Goal: Task Accomplishment & Management: Use online tool/utility

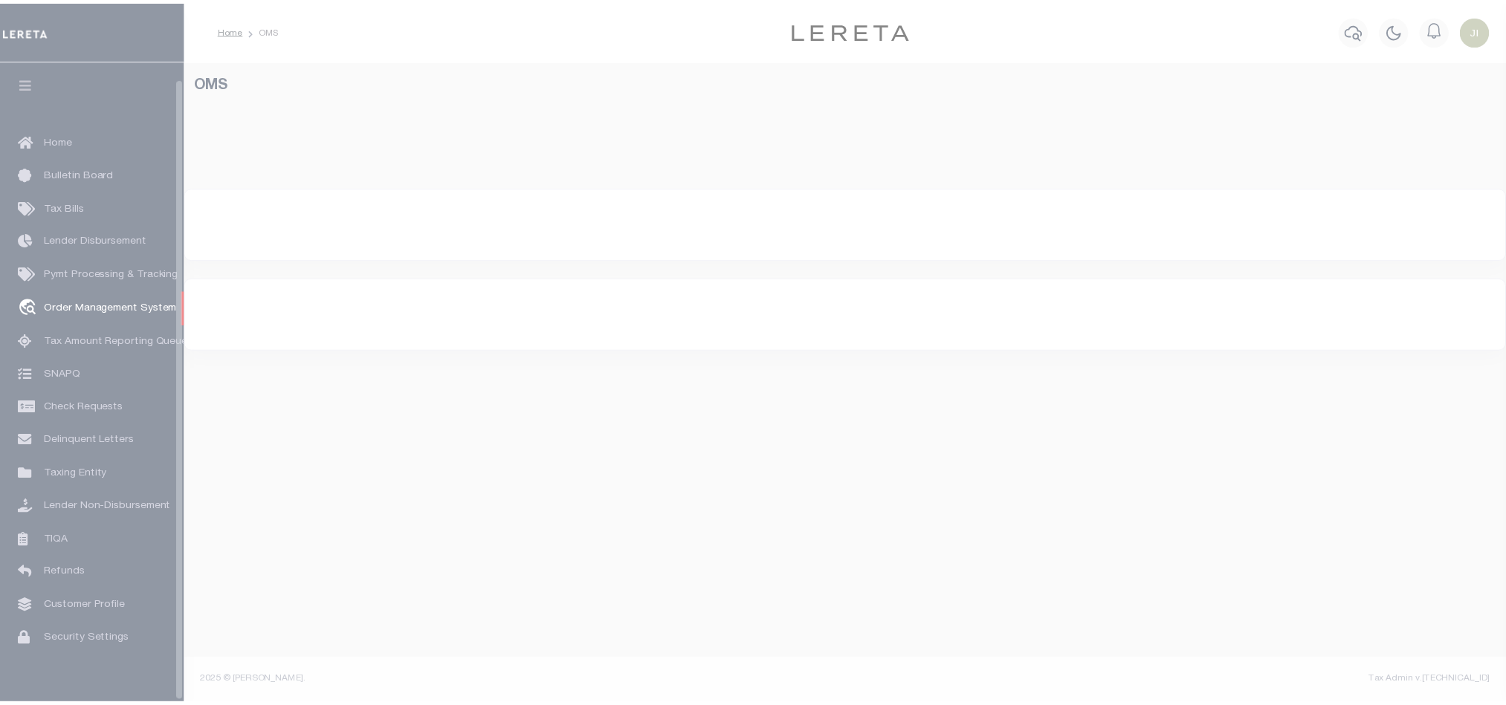
scroll to position [18, 0]
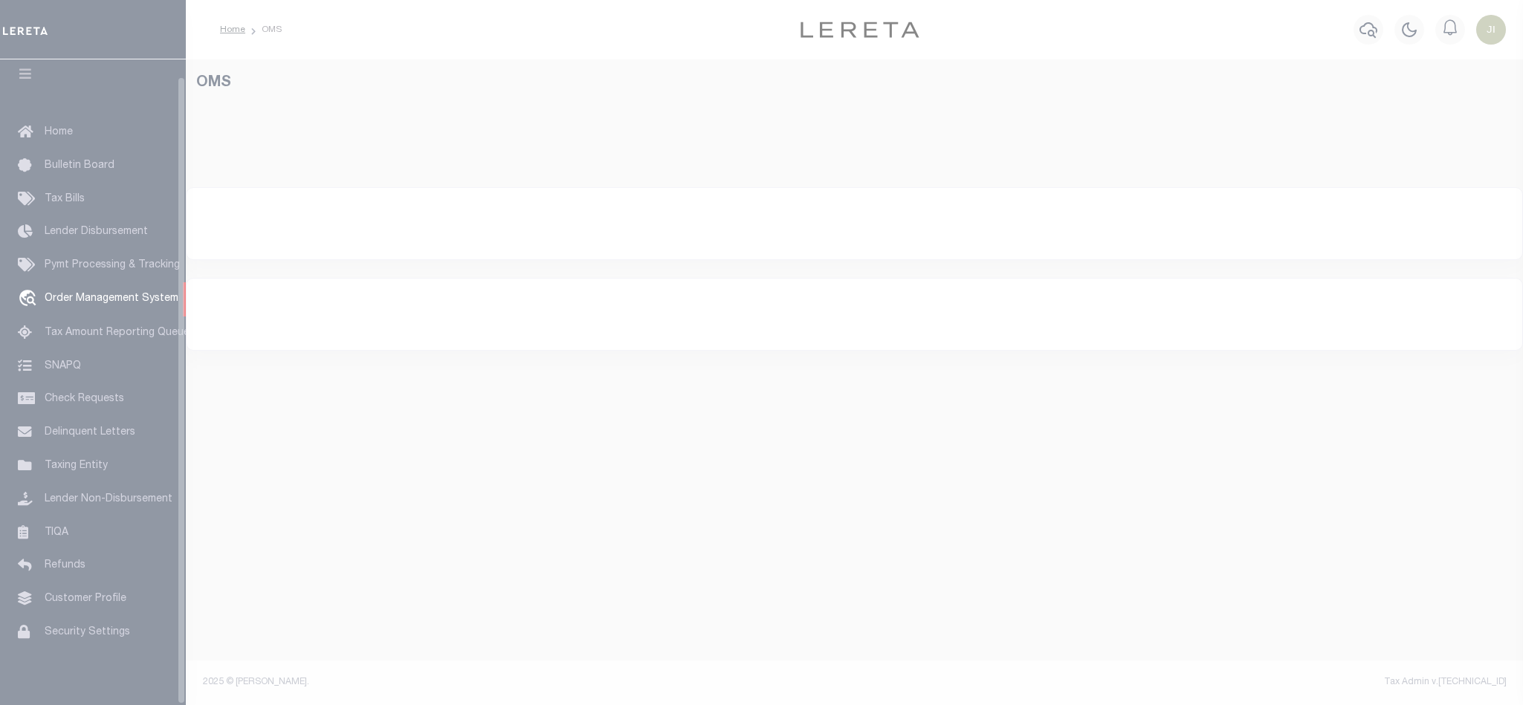
select select "200"
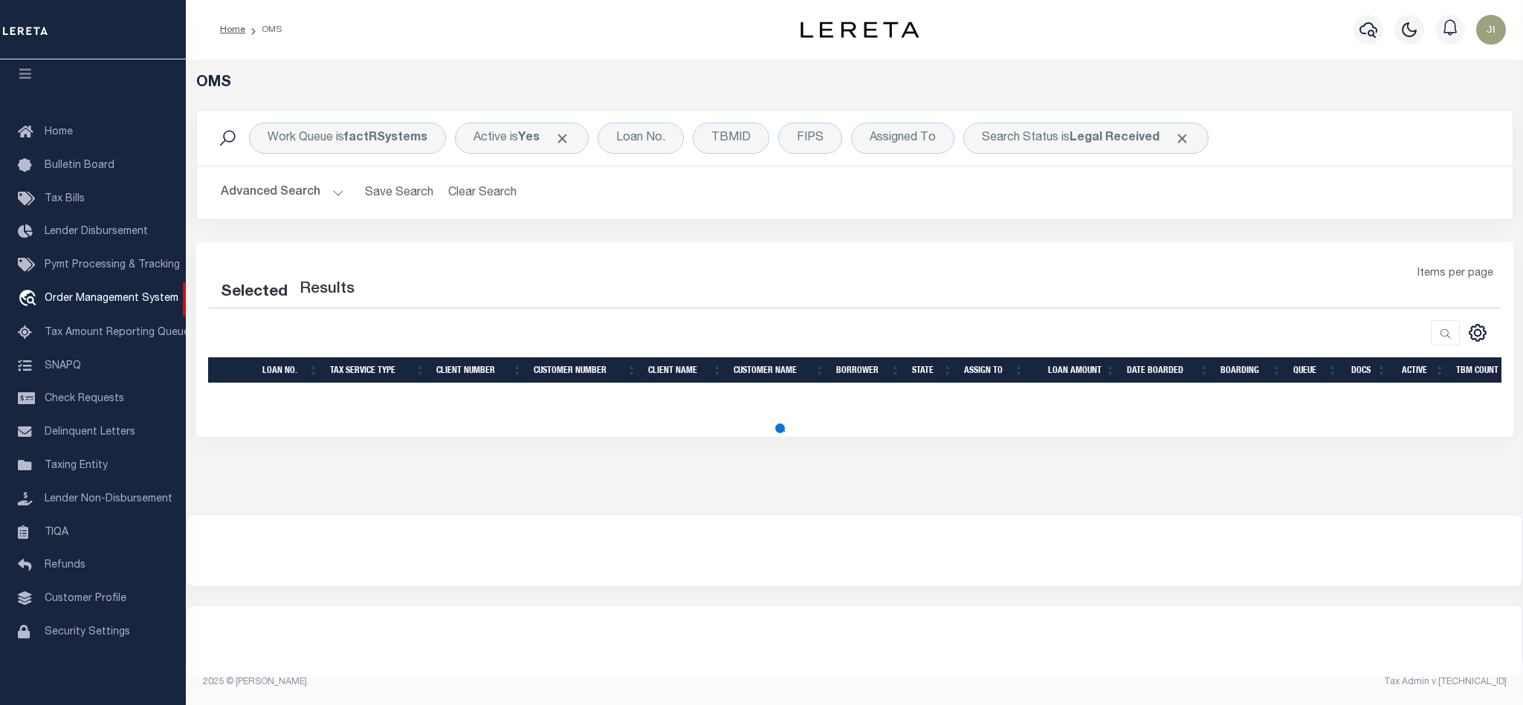
select select "200"
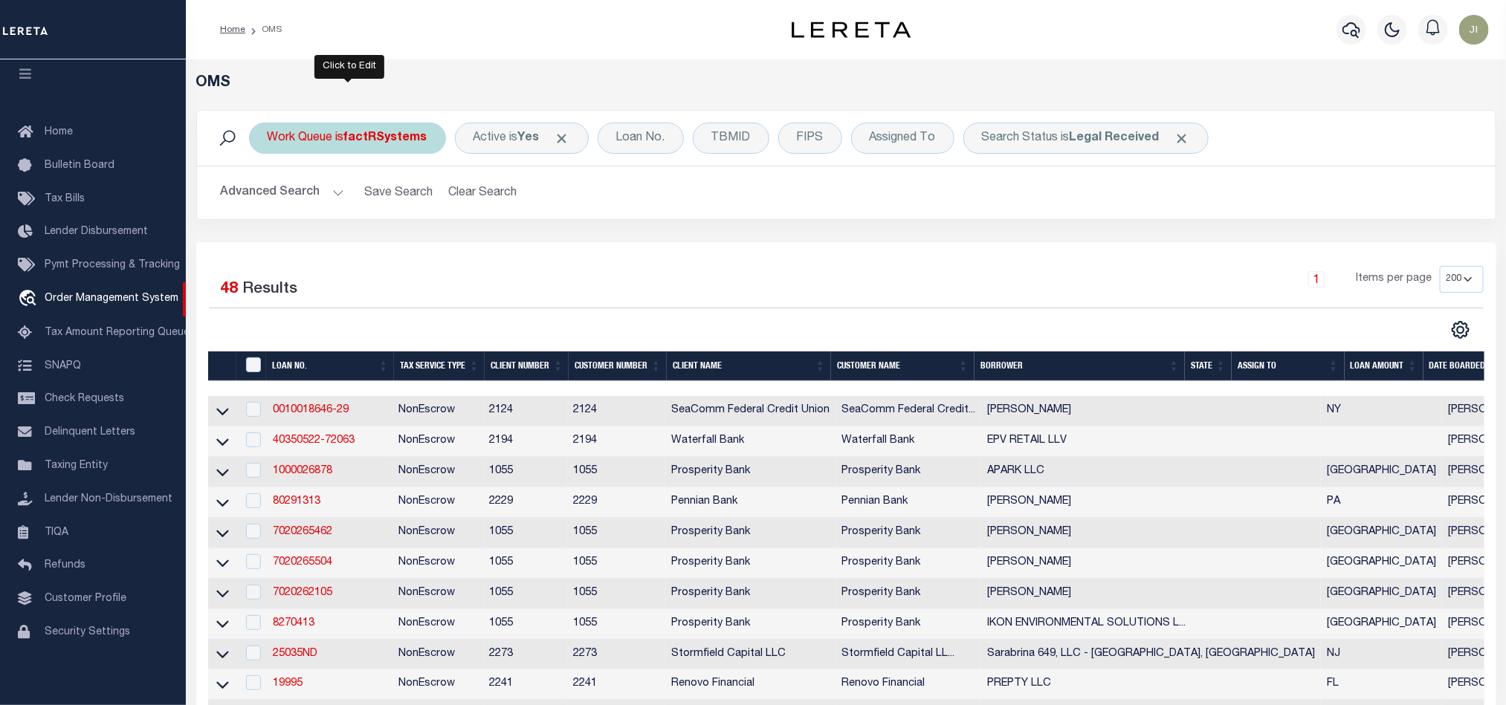
click at [353, 146] on div "Work Queue is factRSystems" at bounding box center [347, 138] width 197 height 31
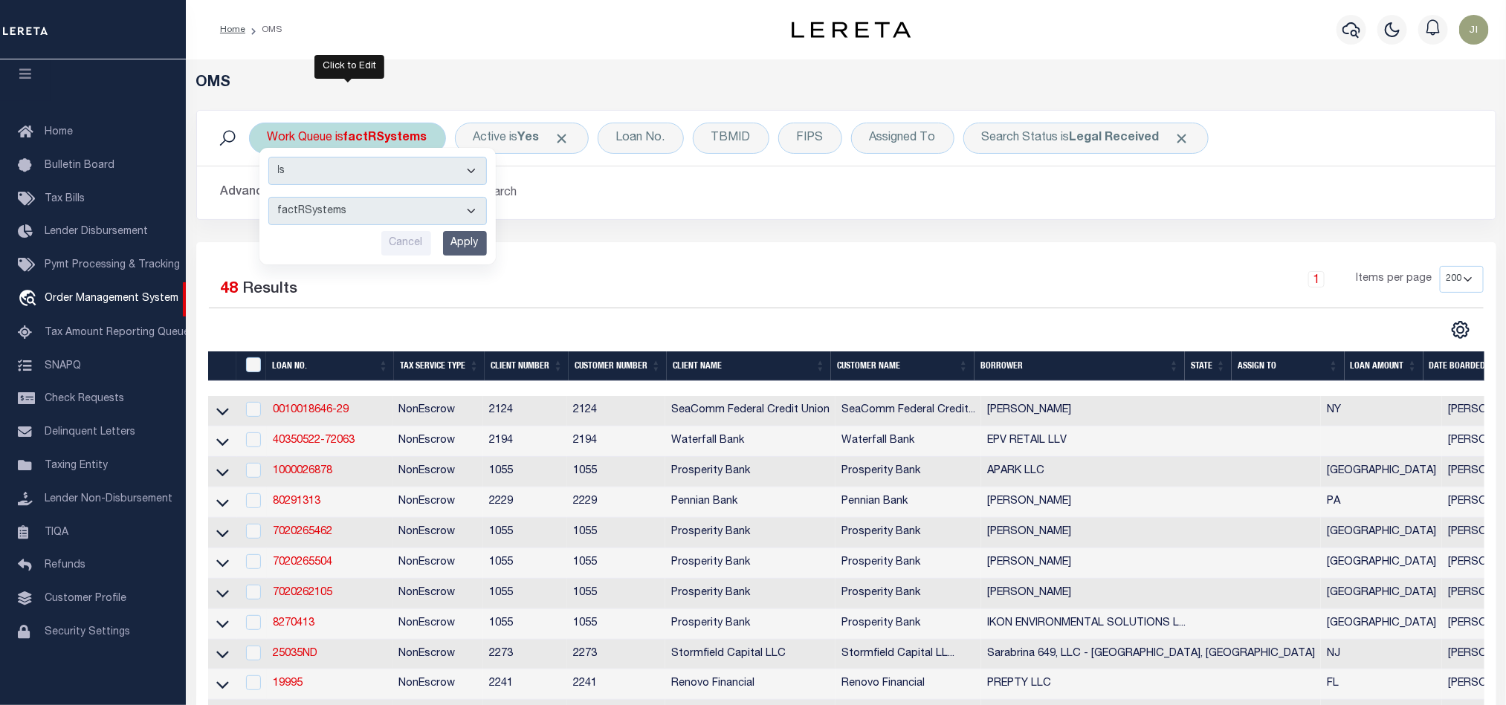
click at [464, 210] on select "factRSystems" at bounding box center [377, 211] width 218 height 28
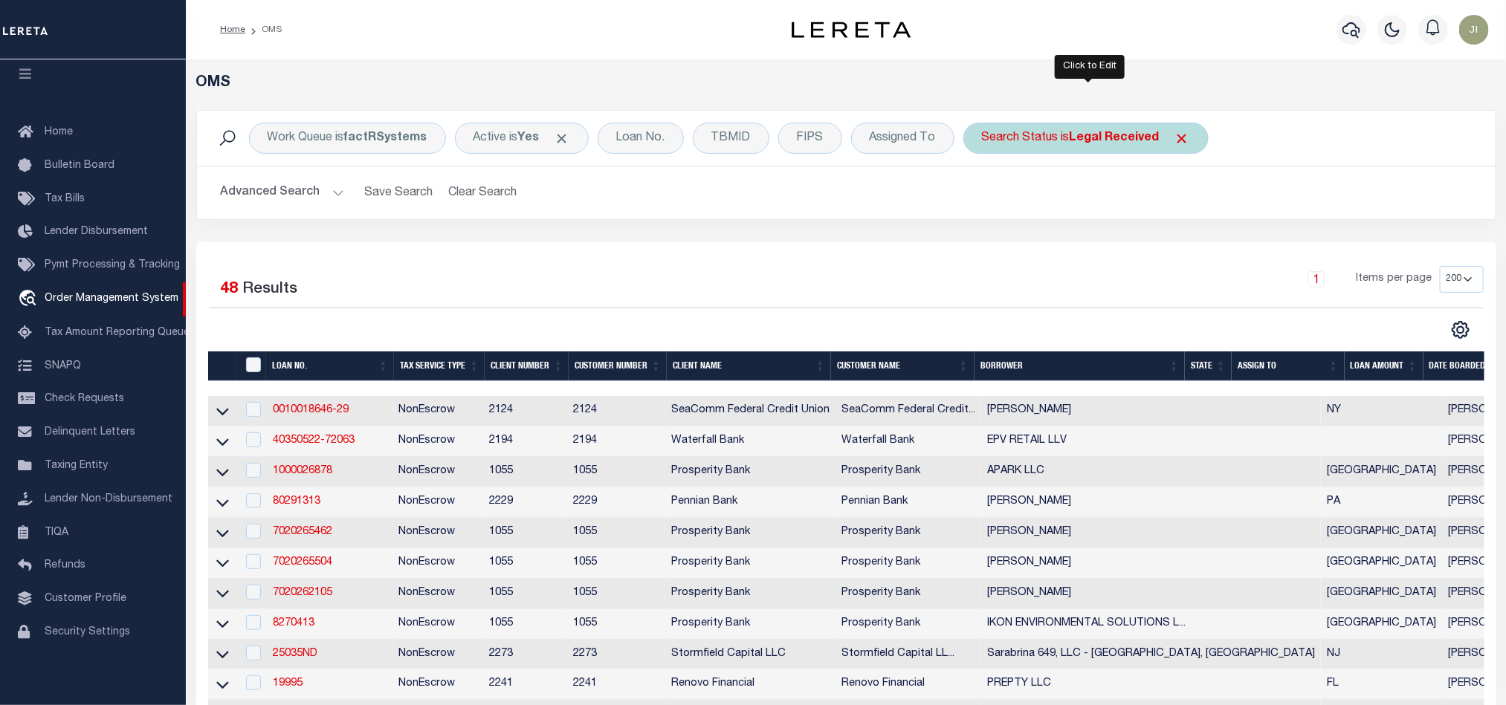
click at [1102, 143] on b "Legal Received" at bounding box center [1114, 138] width 90 height 12
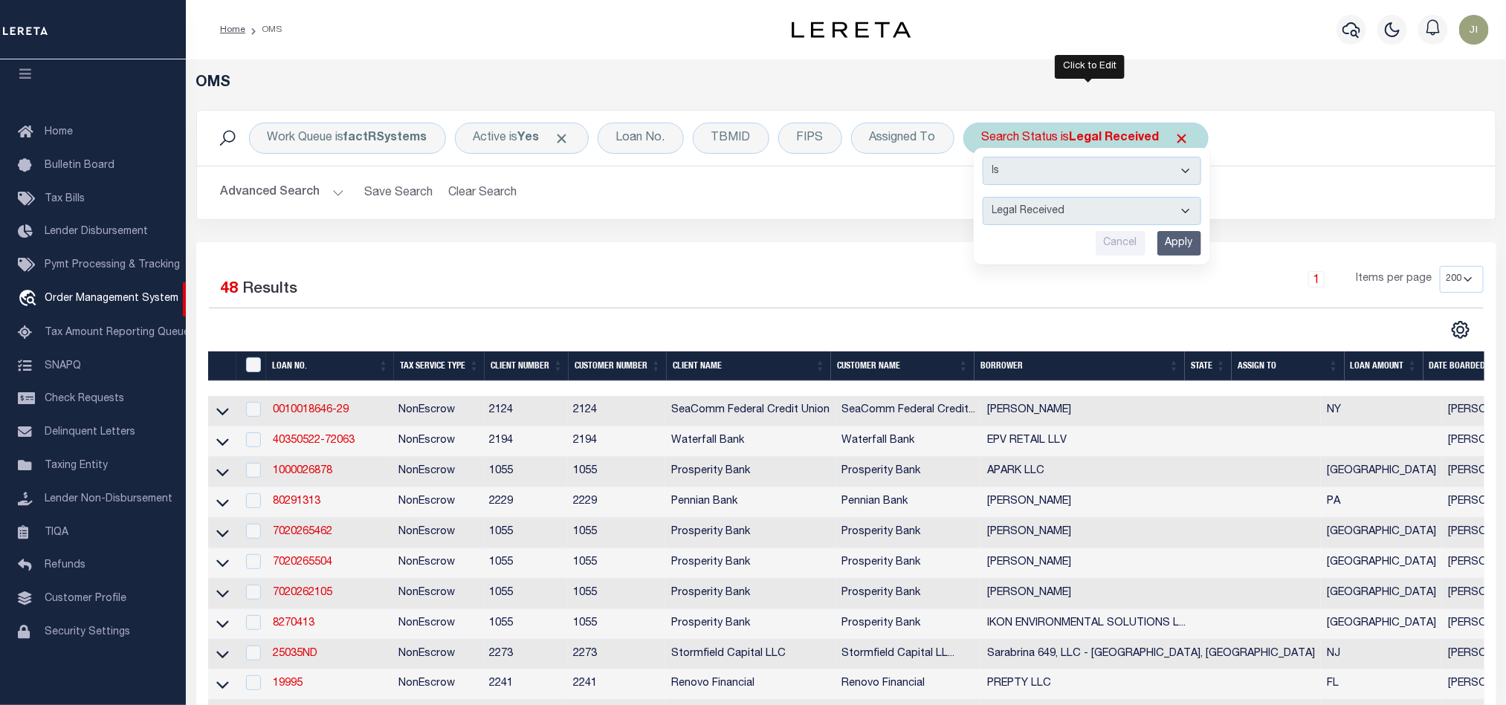
click at [1081, 212] on select "Automated Search Bad Parcel Complete Duplicate Parcel High Dollar Reporting In …" at bounding box center [1091, 211] width 218 height 28
select select "QC"
click at [986, 198] on select "Automated Search Bad Parcel Complete Duplicate Parcel High Dollar Reporting In …" at bounding box center [1091, 211] width 218 height 28
click at [1178, 247] on input "Apply" at bounding box center [1179, 243] width 44 height 25
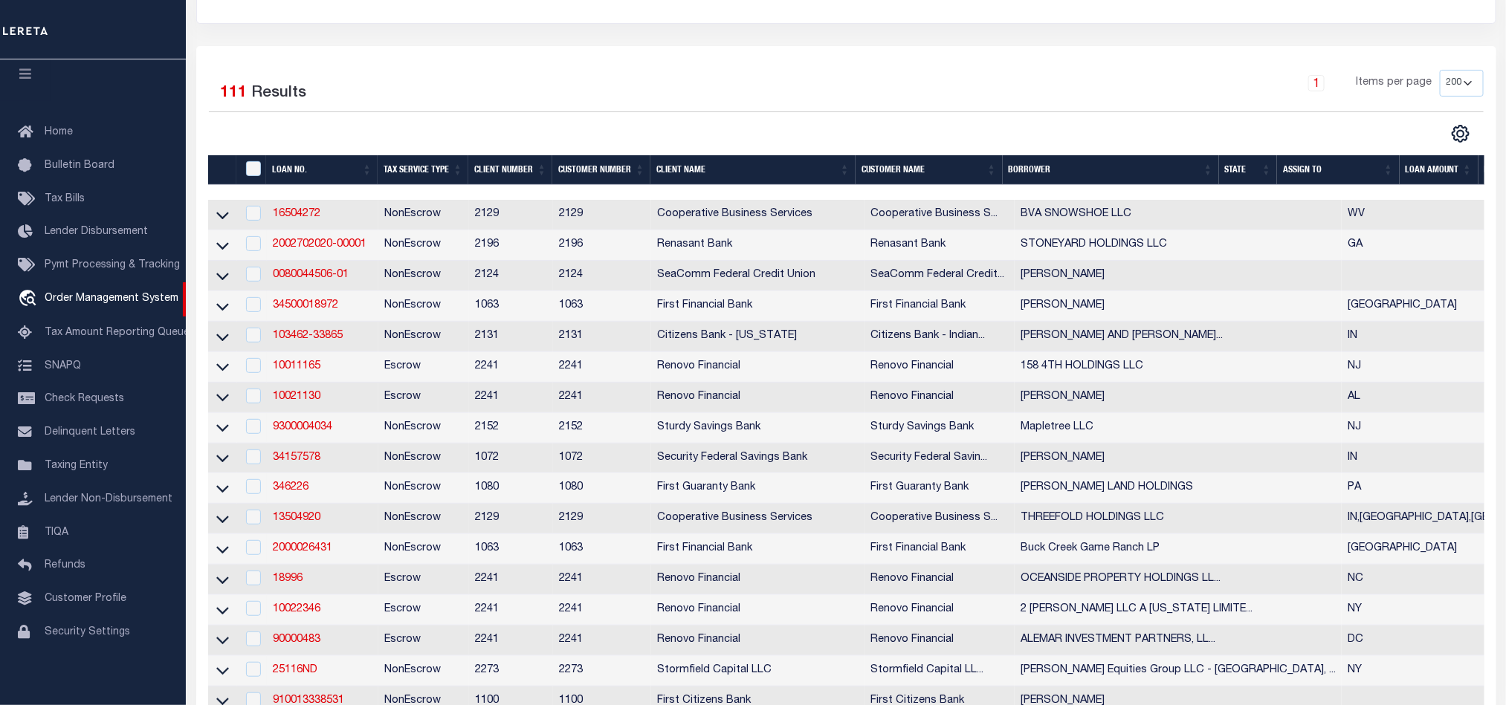
scroll to position [223, 0]
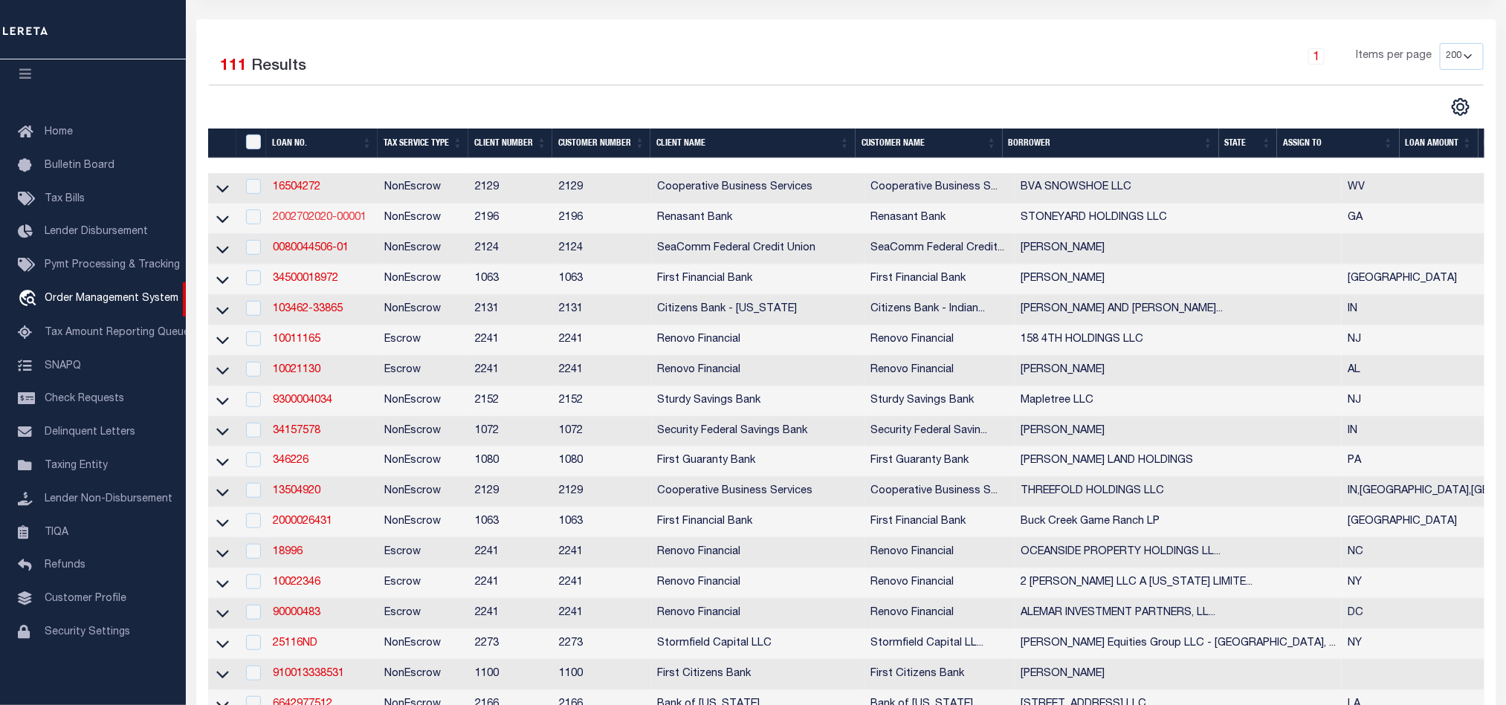
click at [323, 221] on link "2002702020-00001" at bounding box center [320, 218] width 94 height 10
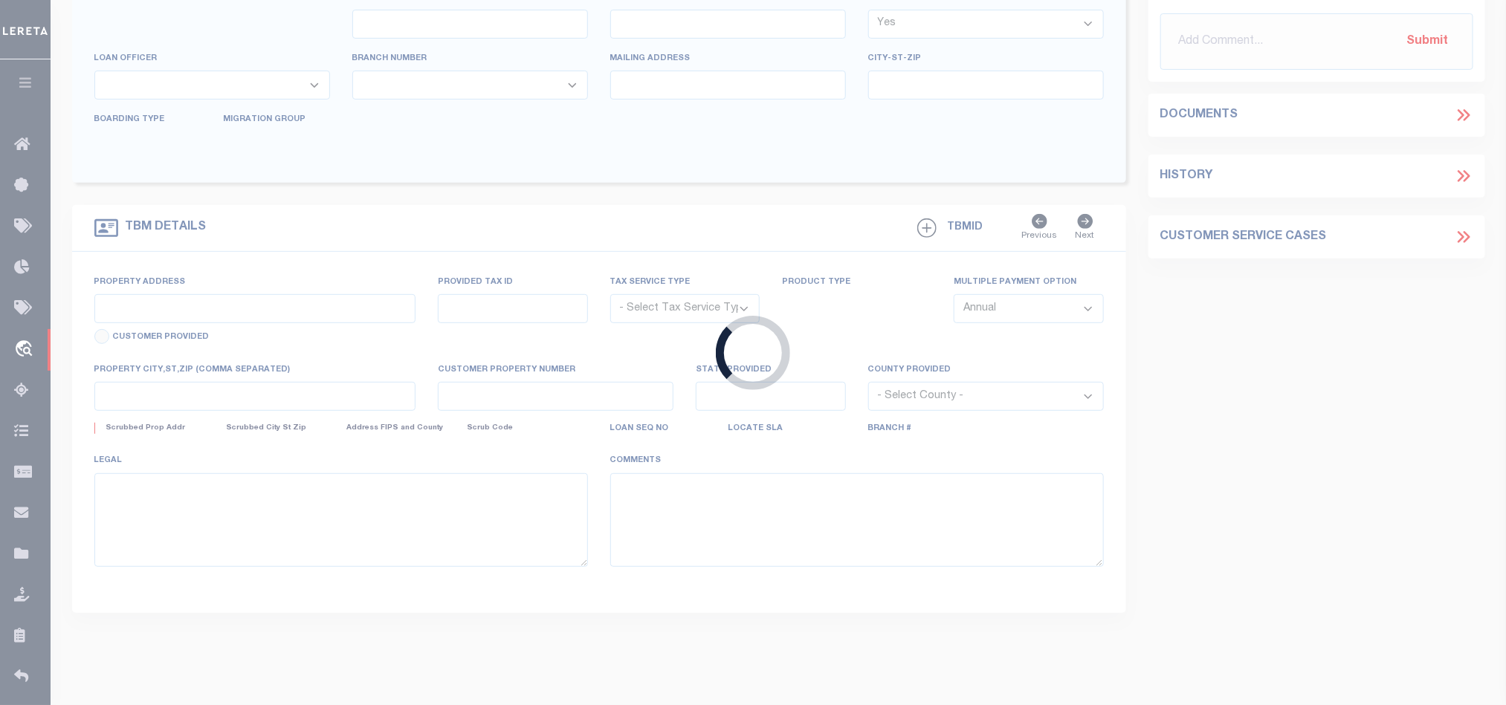
type input "2002702020-00001"
type input "STONEYARD HOLDINGS LLC"
select select
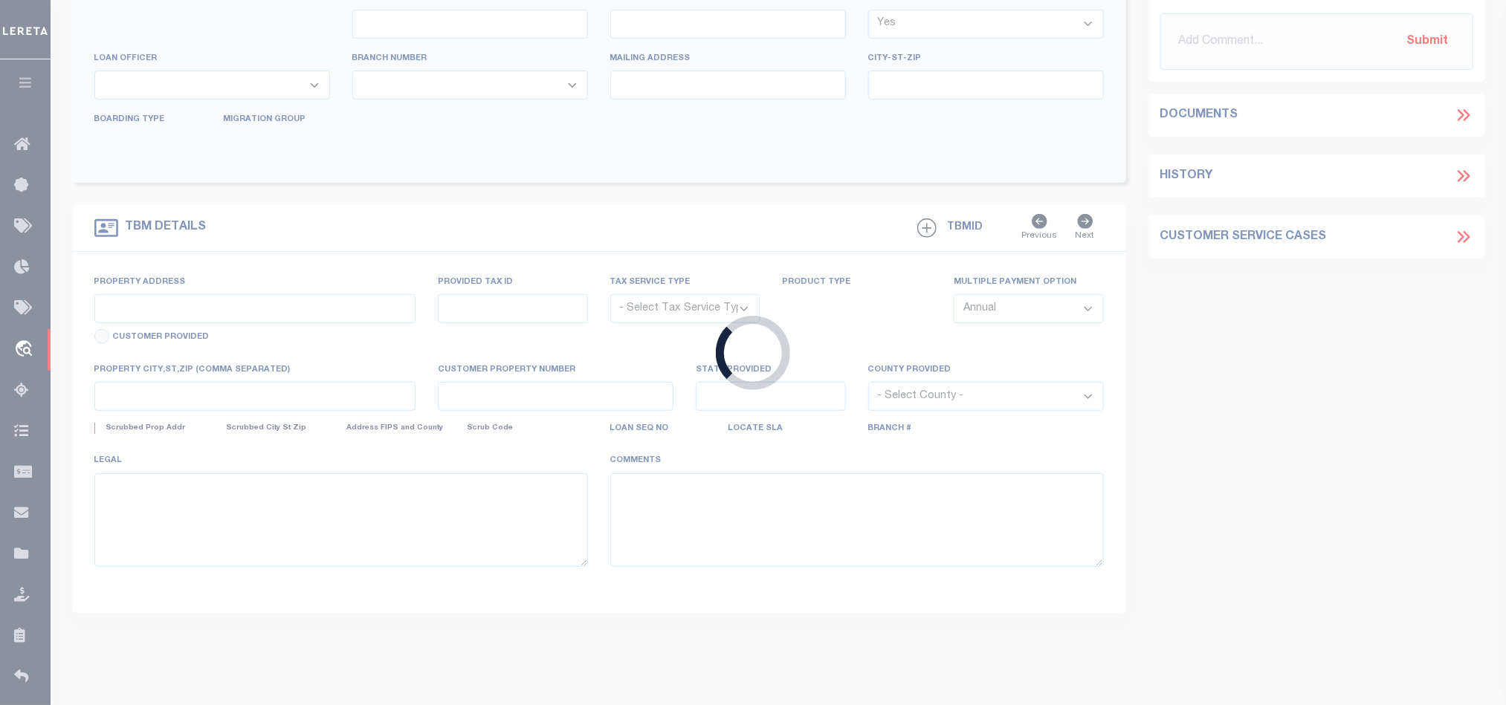
select select
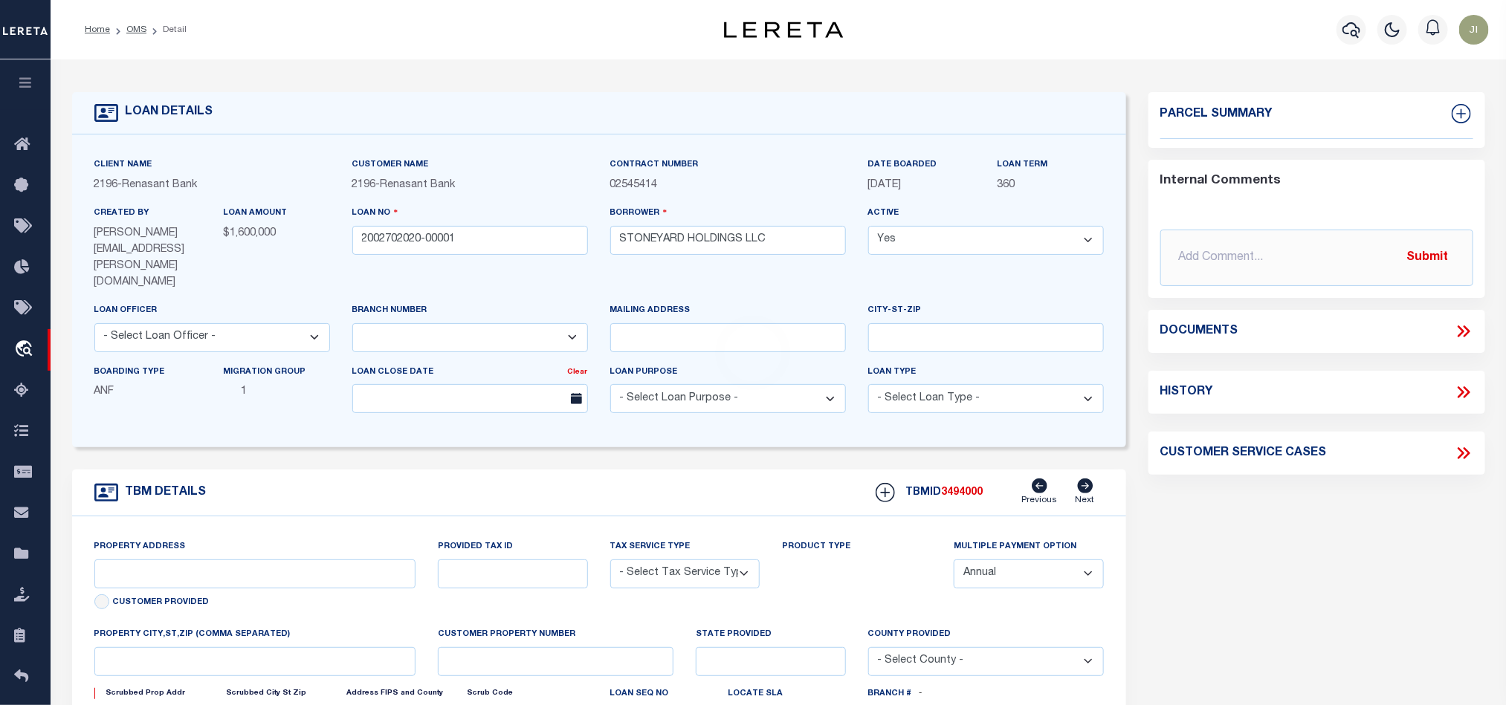
select select "4983"
type input "113 HIGHLAND CROSSING"
radio input "true"
select select "NonEscrow"
select select
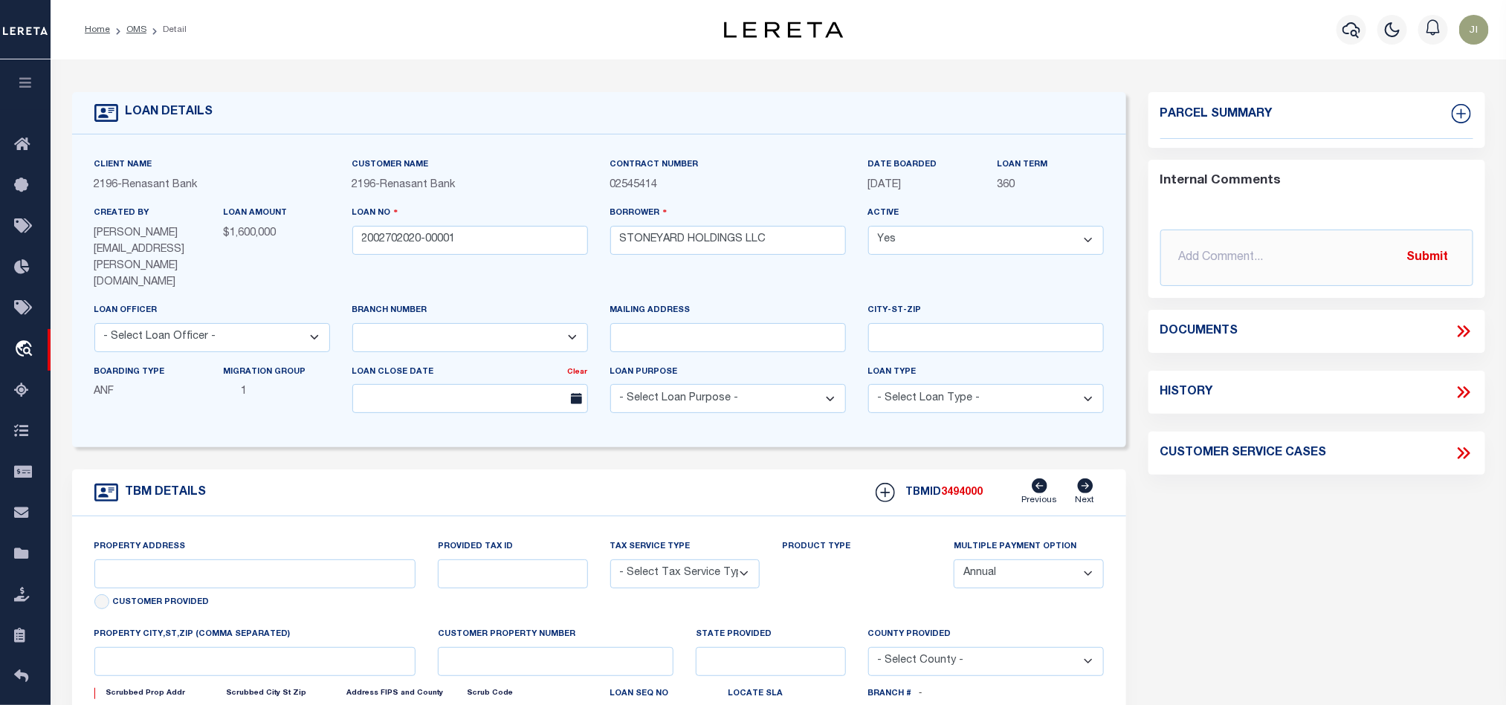
type input "[PERSON_NAME] GA 30540"
type input "2002702020"
type input "GA"
type textarea "SEE FILE10061 1APL"
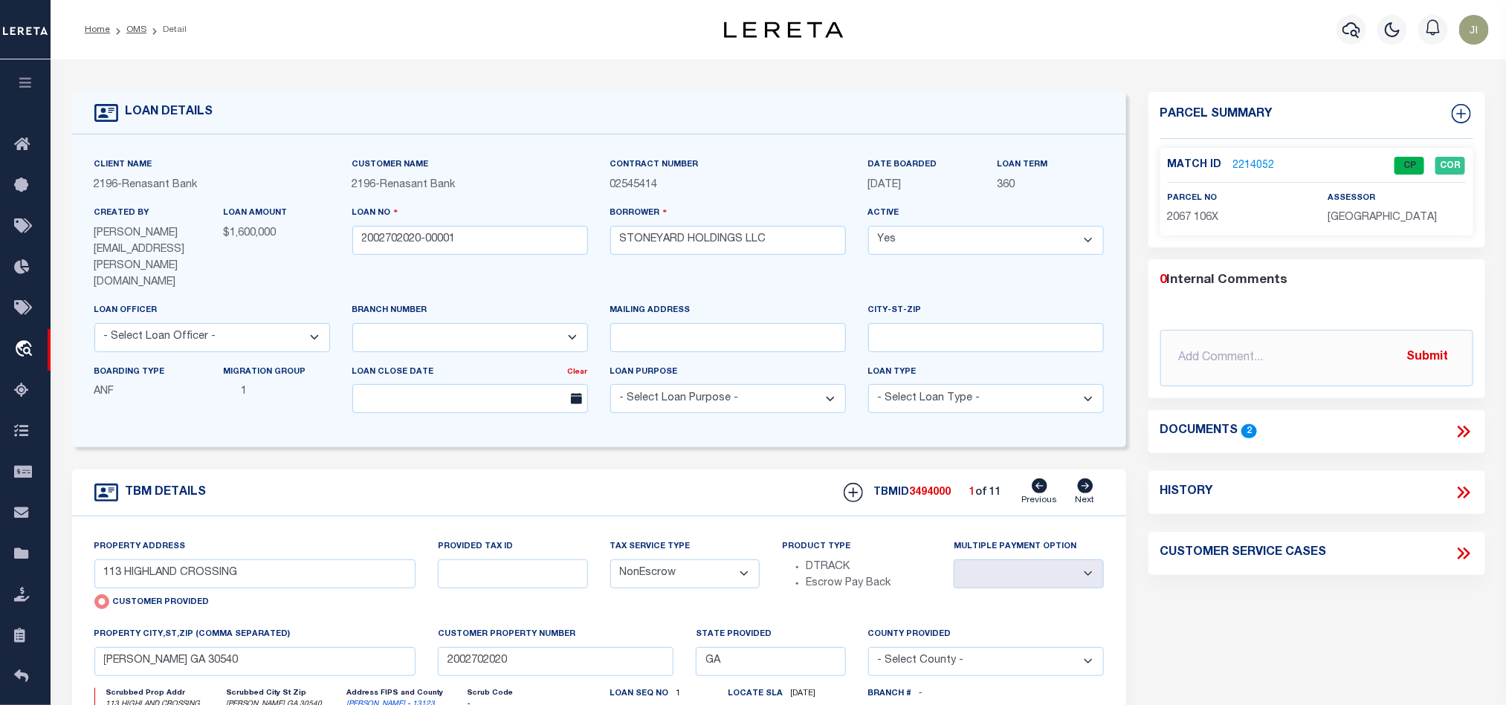
click at [1086, 479] on icon at bounding box center [1086, 486] width 16 height 15
type input "24 ACRES ON 911 APPALACHIAN HW"
radio input "false"
select select
type input "[GEOGRAPHIC_DATA]"
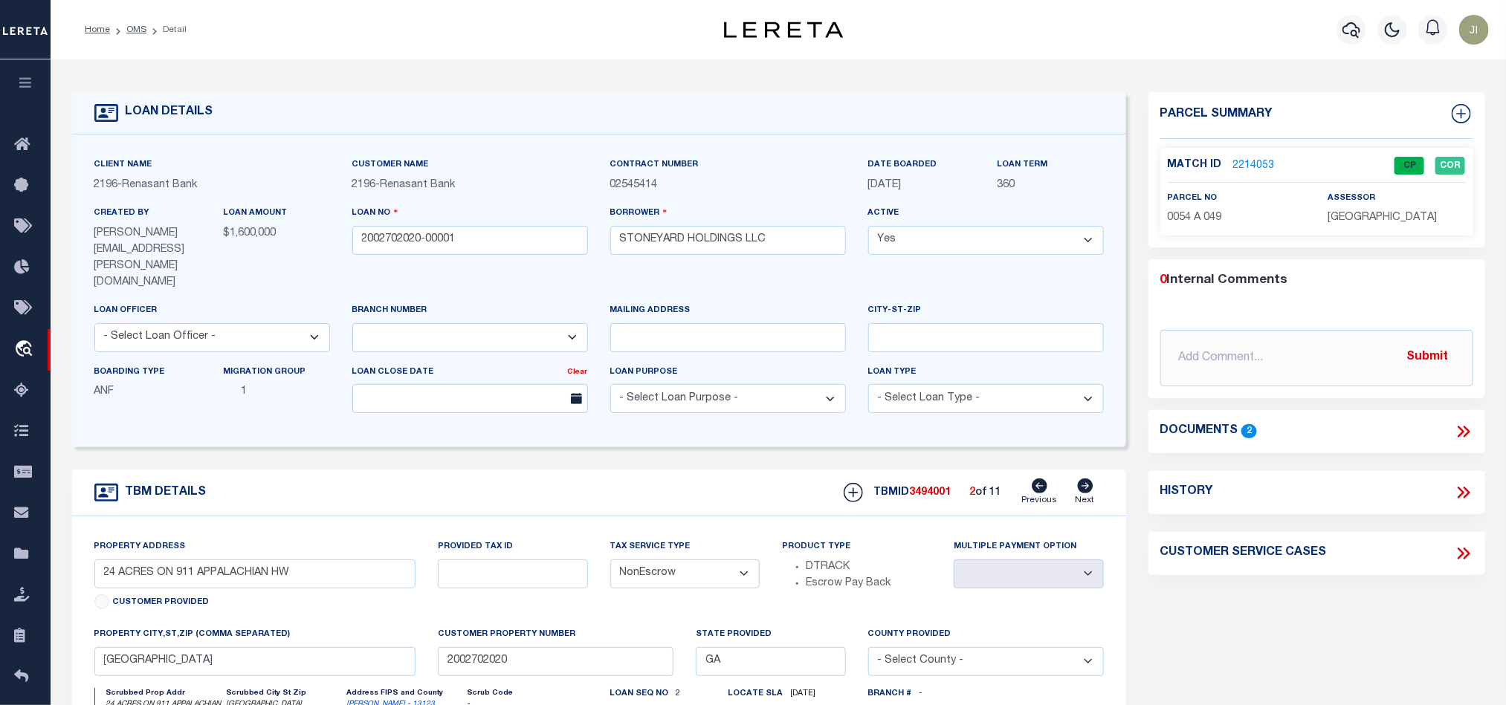
click at [1086, 479] on icon at bounding box center [1085, 486] width 16 height 15
select select
click at [1260, 158] on link "2214054" at bounding box center [1254, 166] width 42 height 16
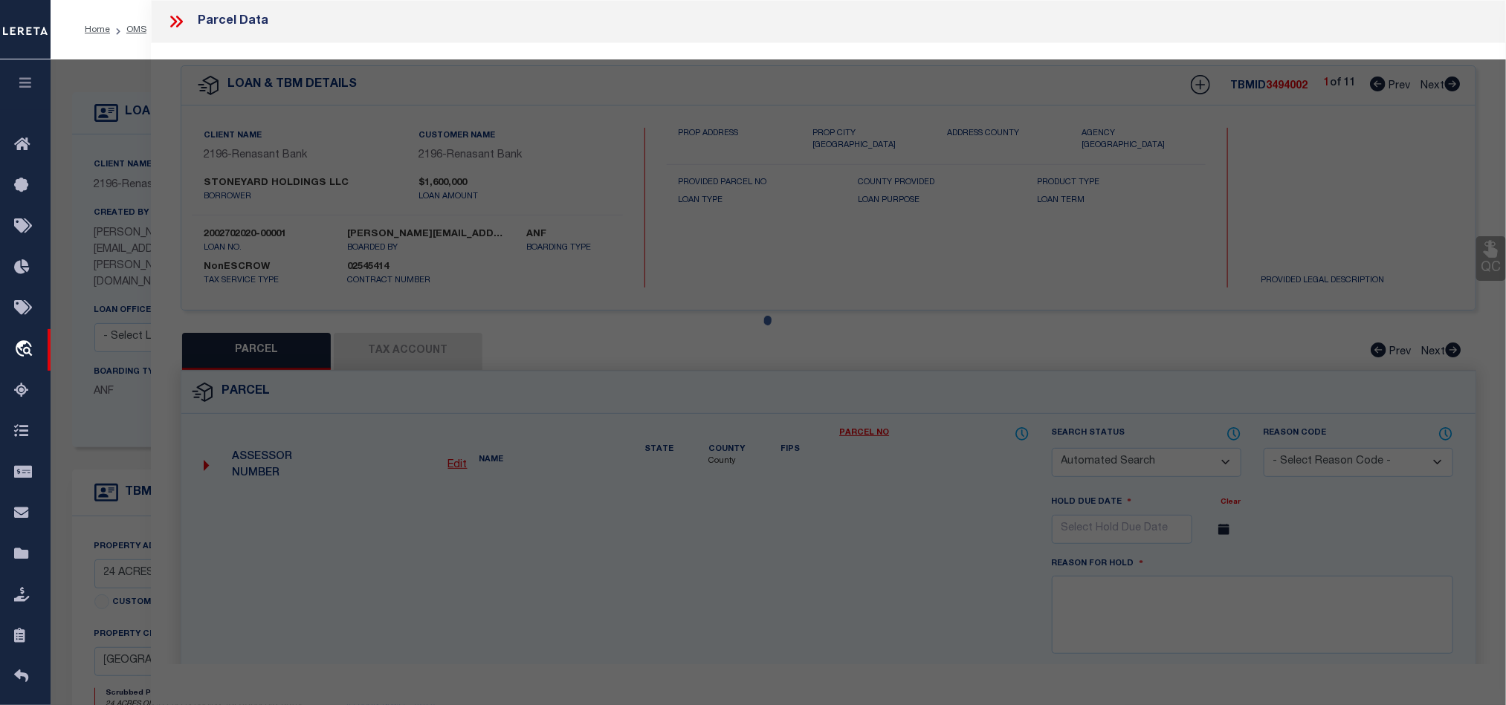
checkbox input "false"
select select "QC"
type input "STONEYARD HOLDINGS LLC"
select select "AGW"
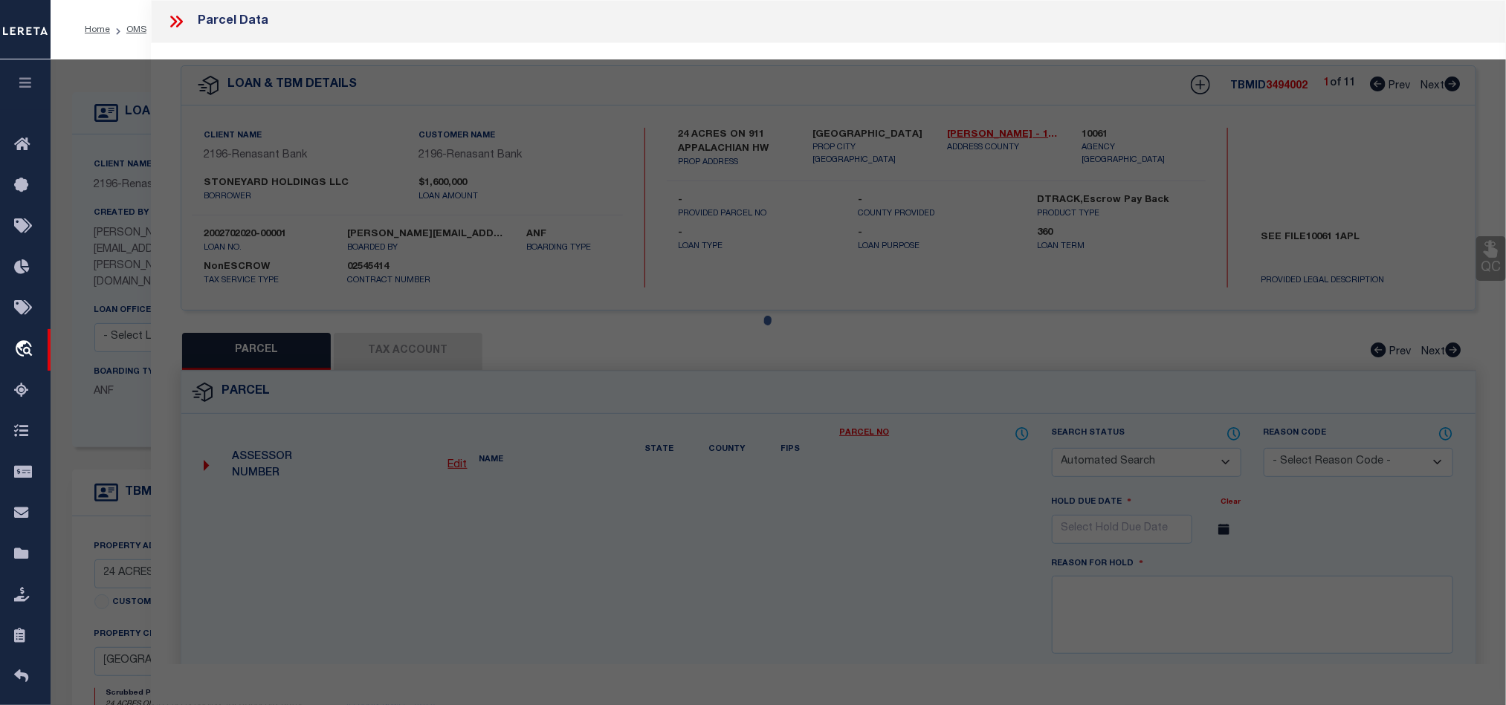
select select "LEG"
type input "24 ACRES ON 911 APPALACHIAN HW"
type input "GA"
type textarea "8-2 LL44 DB1398-371* 1.60 AC"
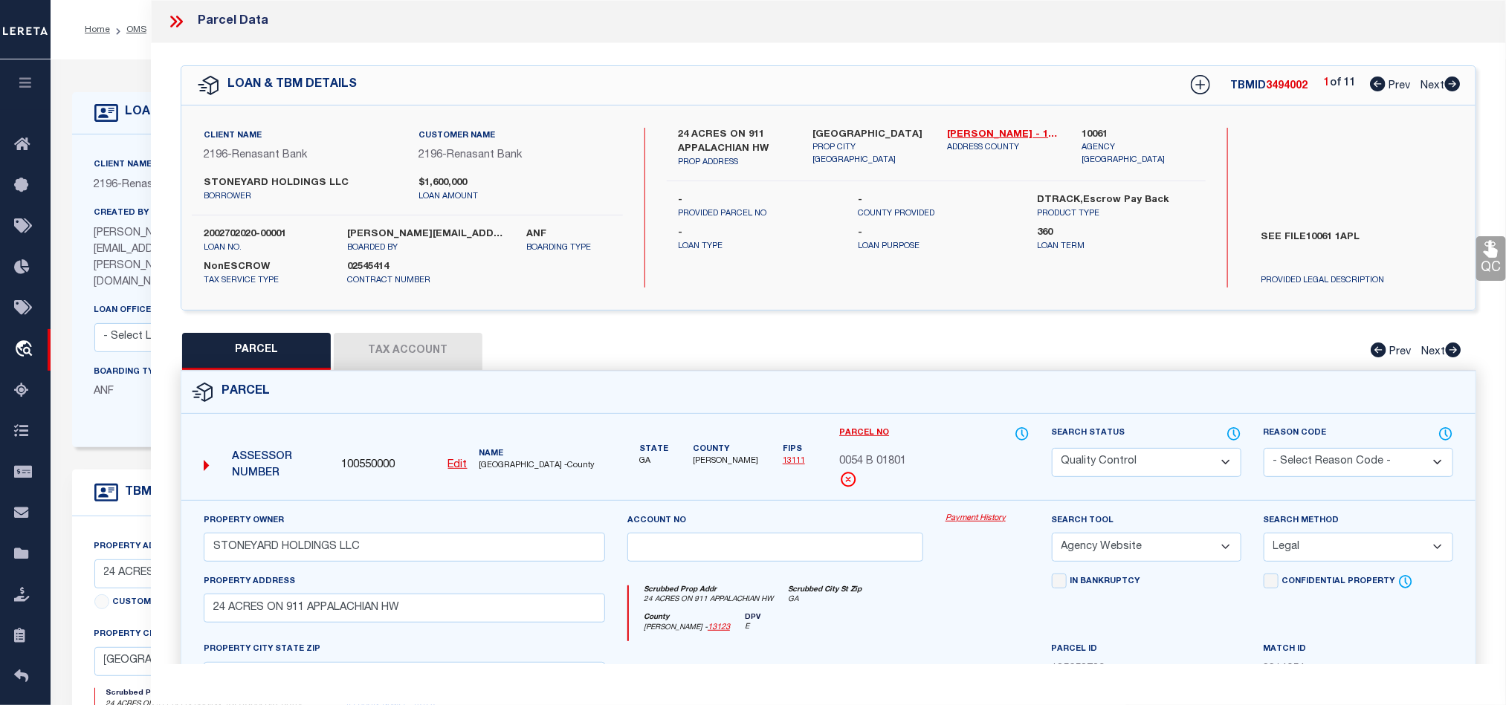
click at [1228, 466] on select "Automated Search Bad Parcel Complete Duplicate Parcel High Dollar Reporting In …" at bounding box center [1146, 462] width 189 height 29
click at [848, 384] on div "Parcel" at bounding box center [828, 393] width 1294 height 42
click at [181, 16] on icon at bounding box center [175, 21] width 19 height 19
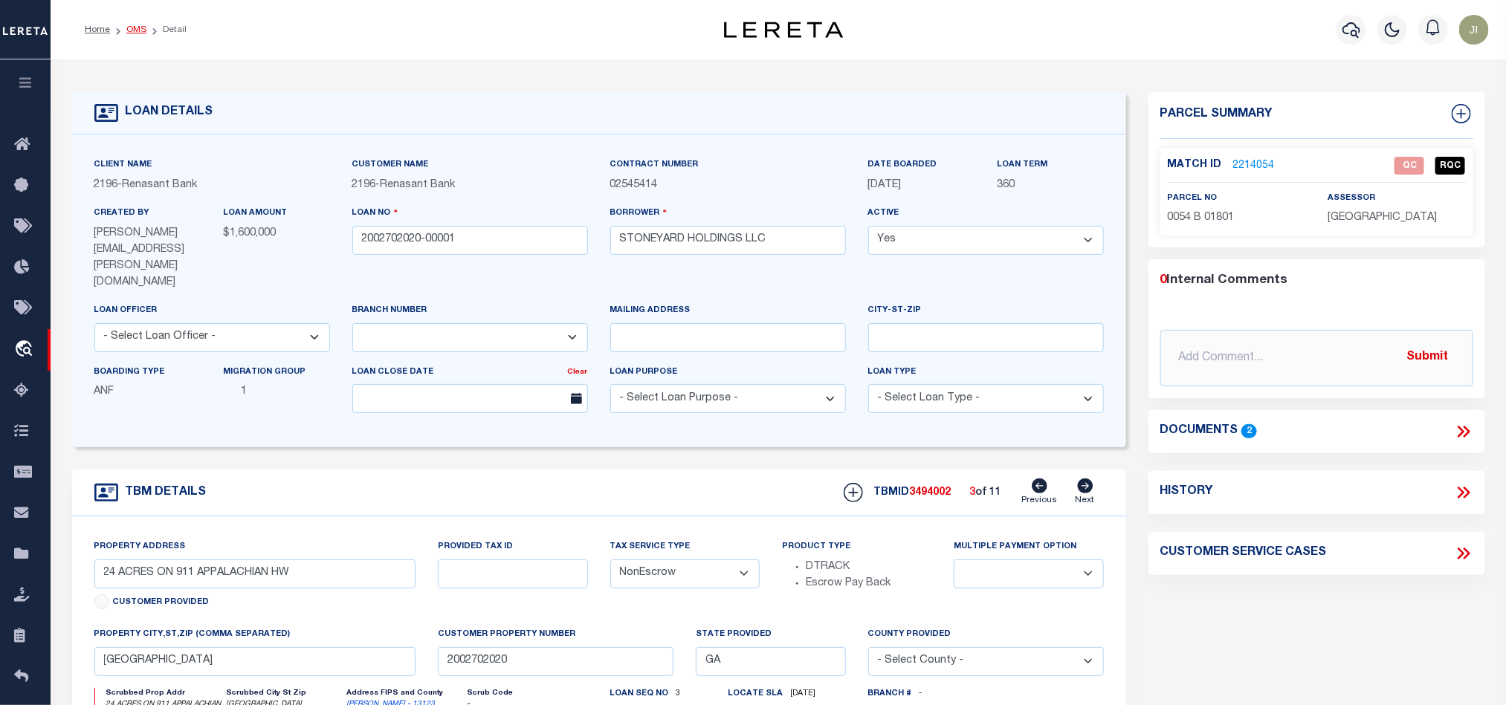
click at [135, 25] on link "OMS" at bounding box center [136, 29] width 20 height 9
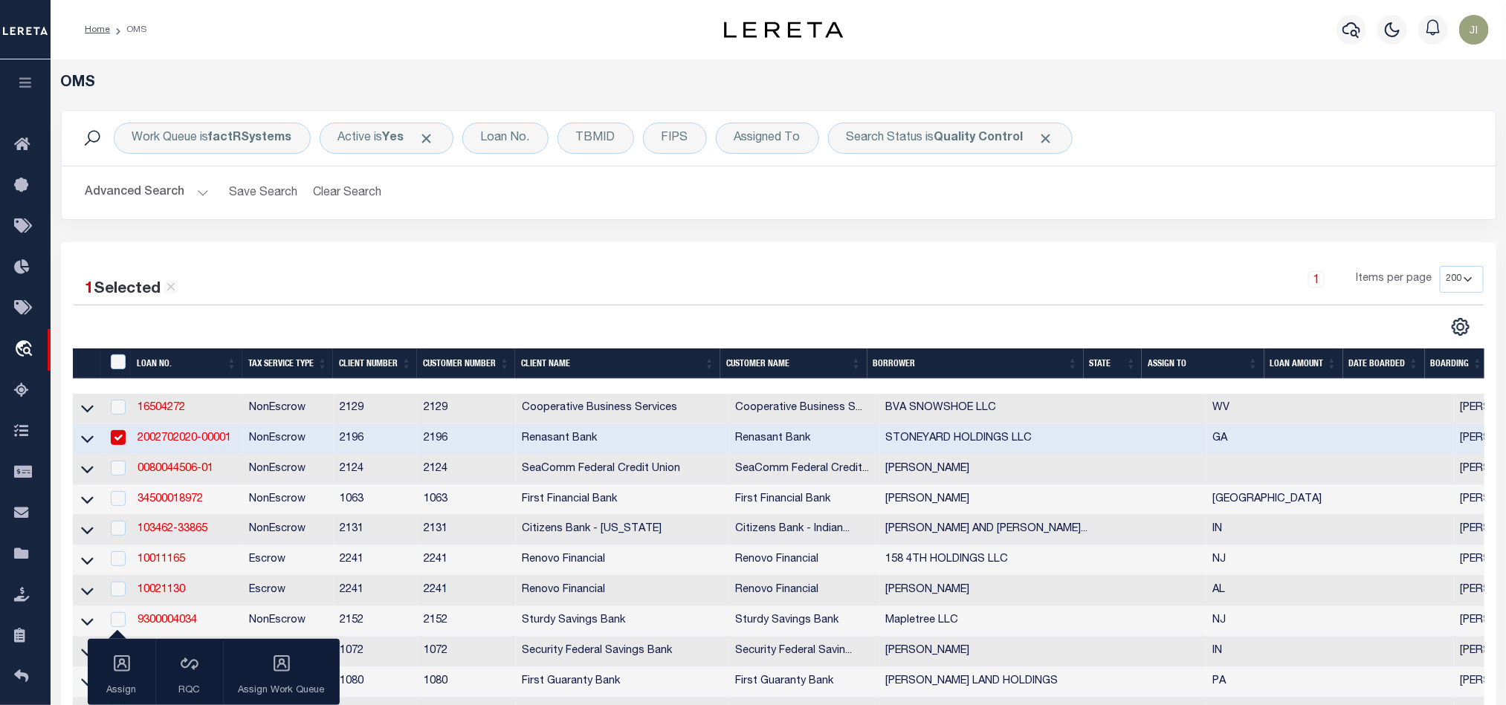
click at [439, 437] on td "2196" at bounding box center [467, 439] width 98 height 30
checkbox input "false"
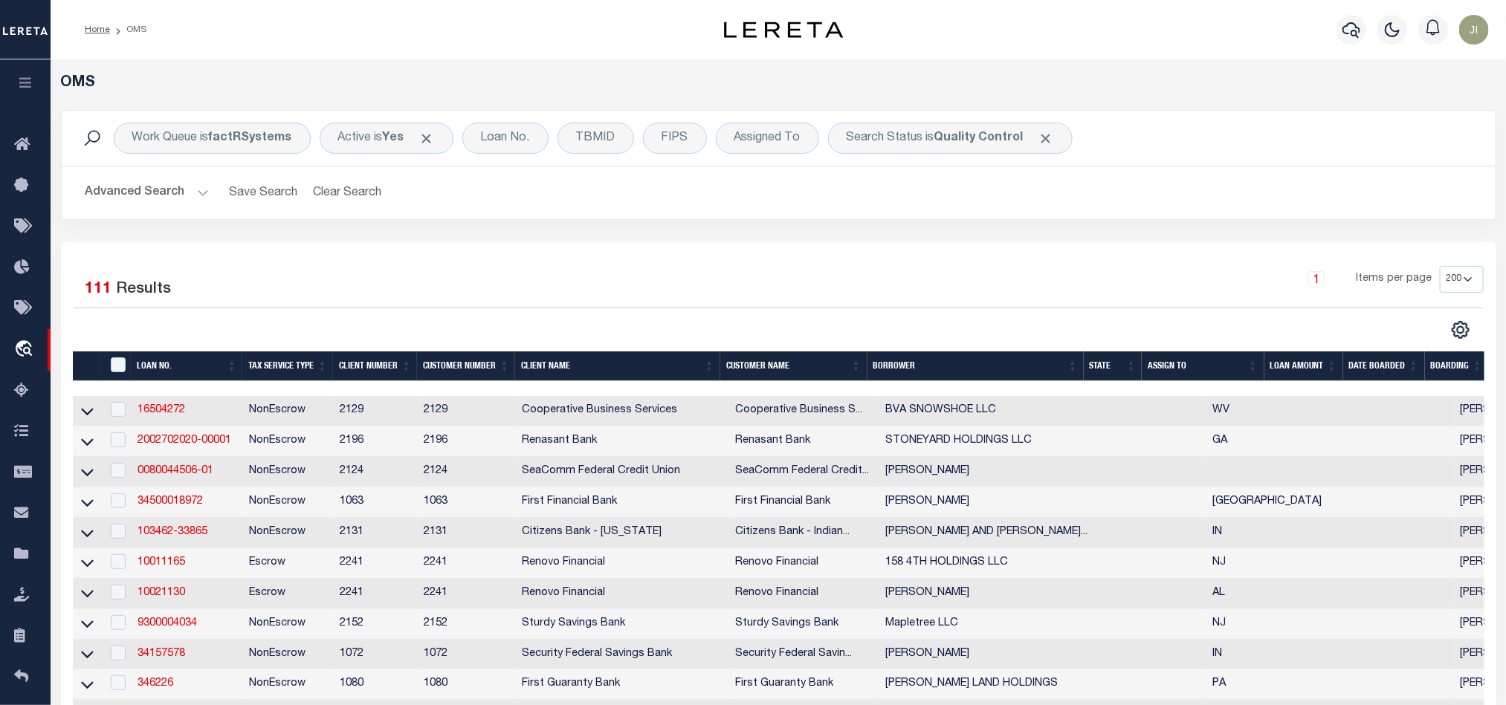
click at [963, 242] on div "Work Queue is factRSystems Active is Yes Loan No. TBMID FIPS Assigned To Search…" at bounding box center [778, 176] width 1457 height 132
click at [243, 141] on b "factRSystems" at bounding box center [250, 138] width 83 height 12
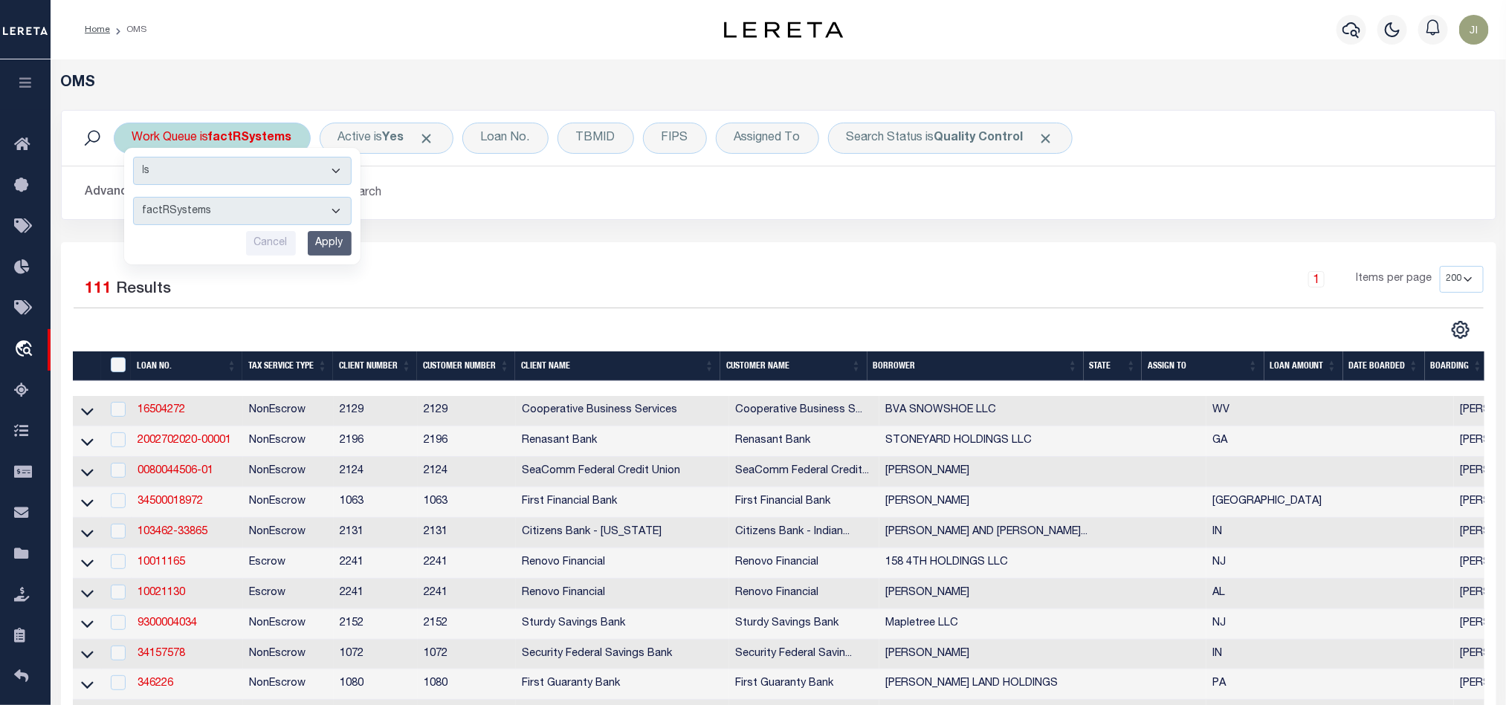
click at [243, 141] on b "factRSystems" at bounding box center [250, 138] width 83 height 12
click at [747, 297] on div "1 Items per page 10 25 50 100 200" at bounding box center [957, 285] width 1052 height 39
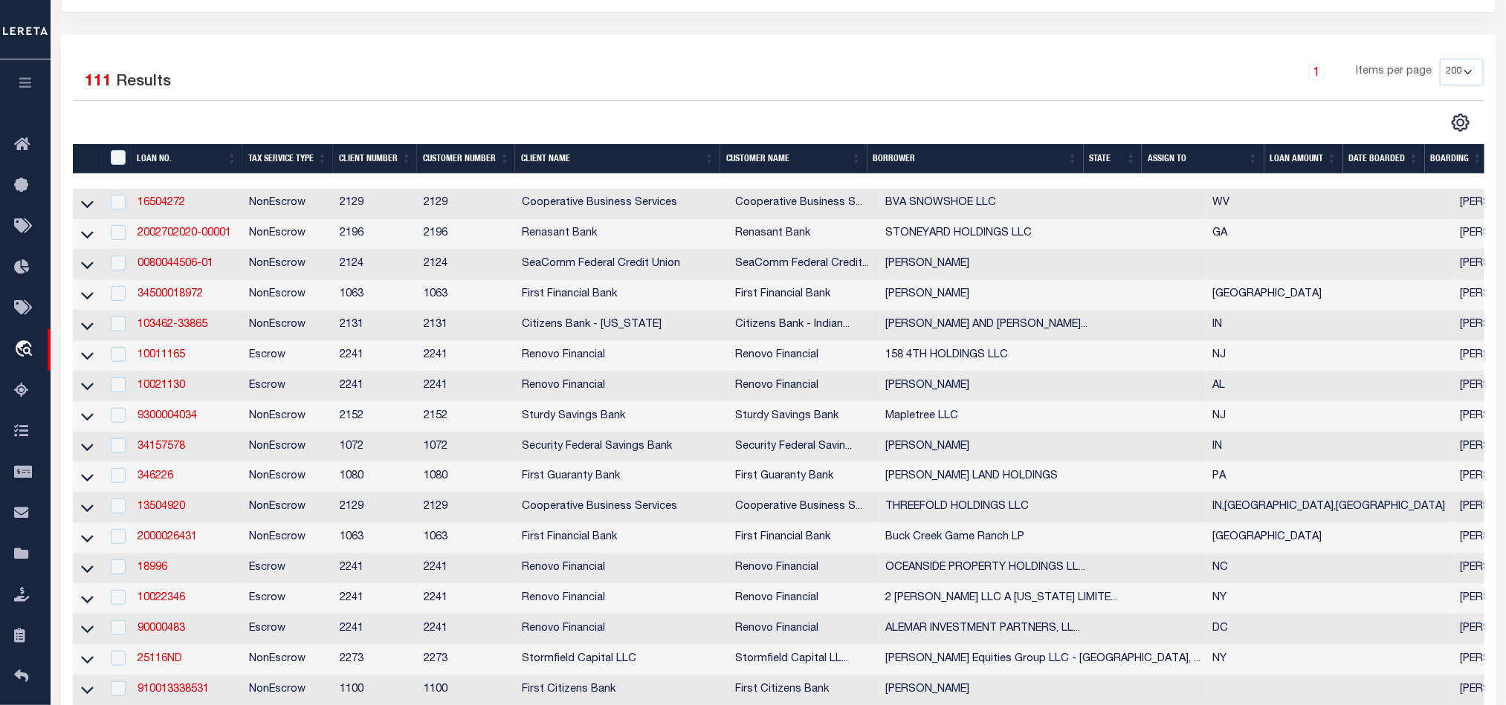
scroll to position [223, 0]
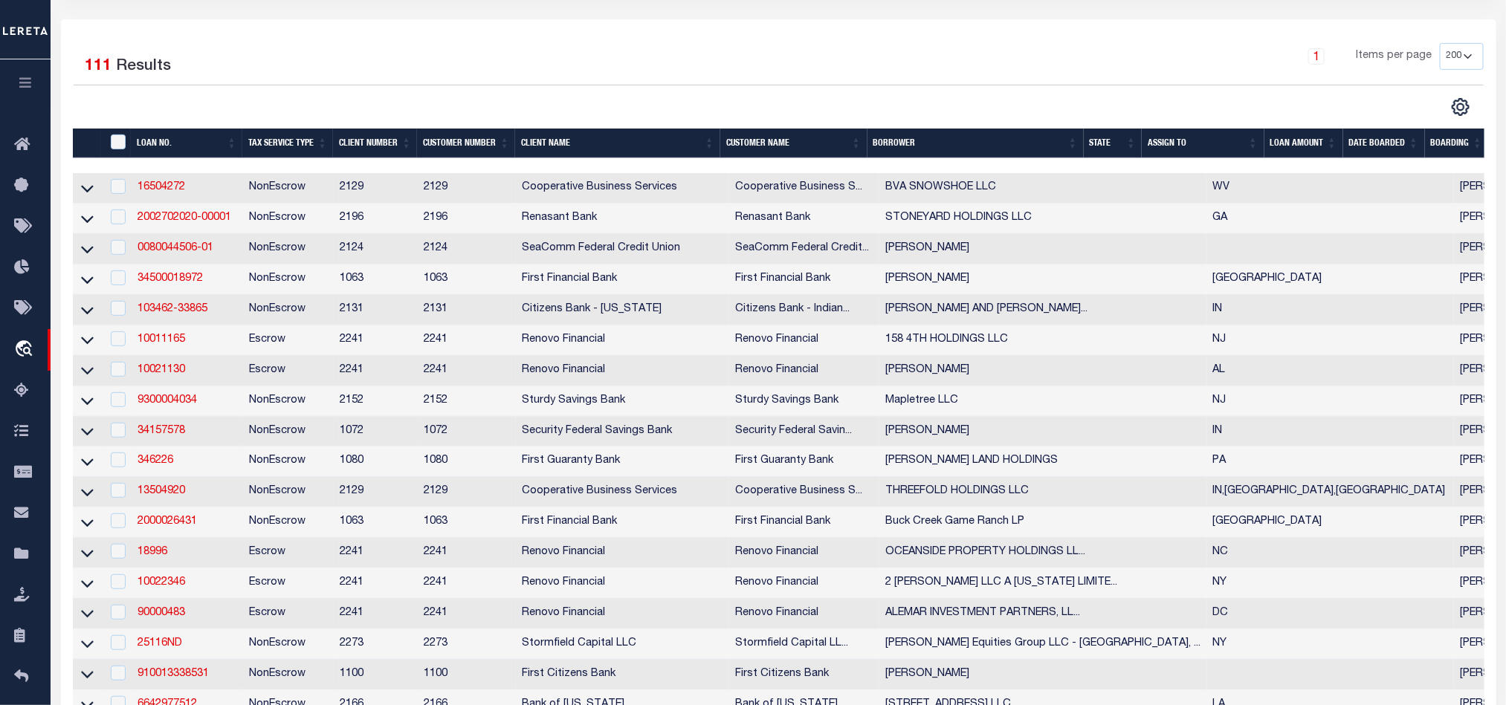
click at [1102, 149] on th "State" at bounding box center [1112, 144] width 59 height 30
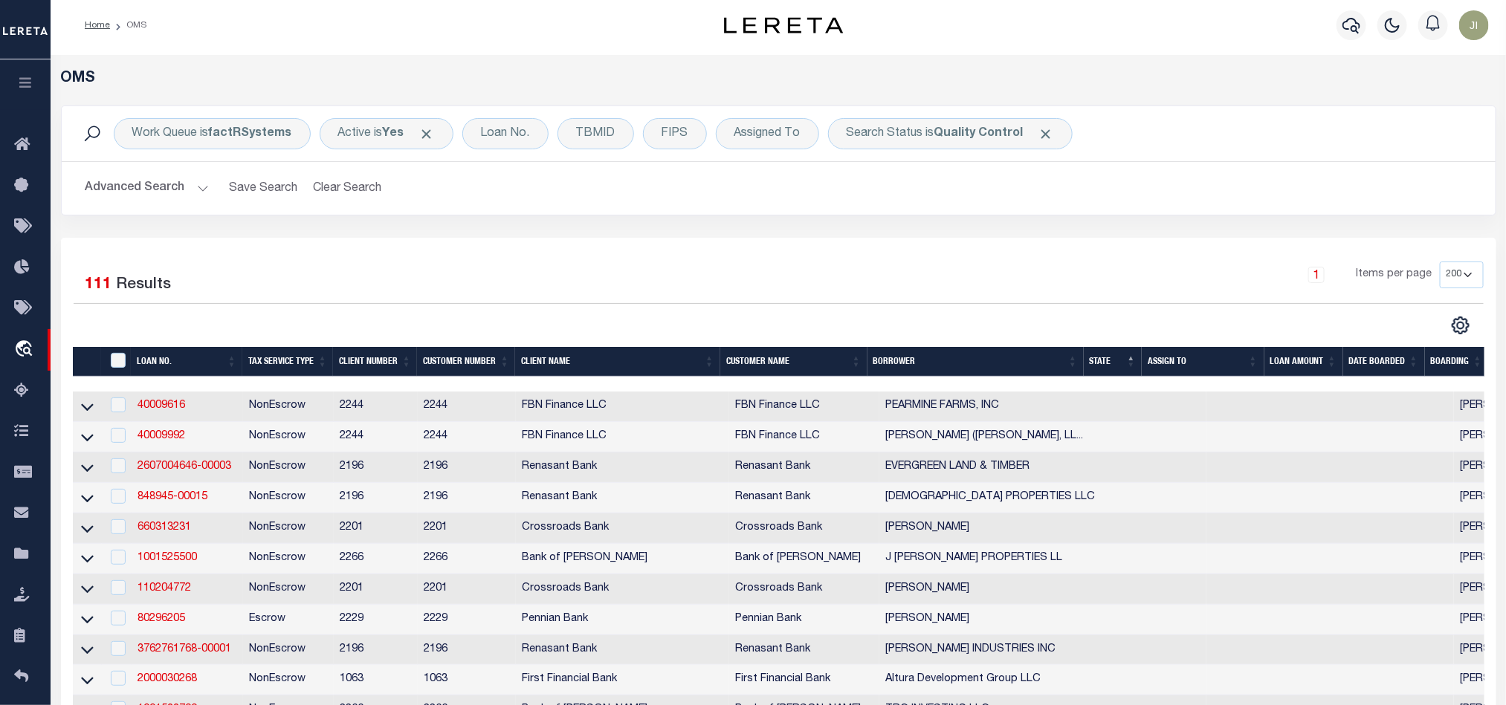
scroll to position [0, 0]
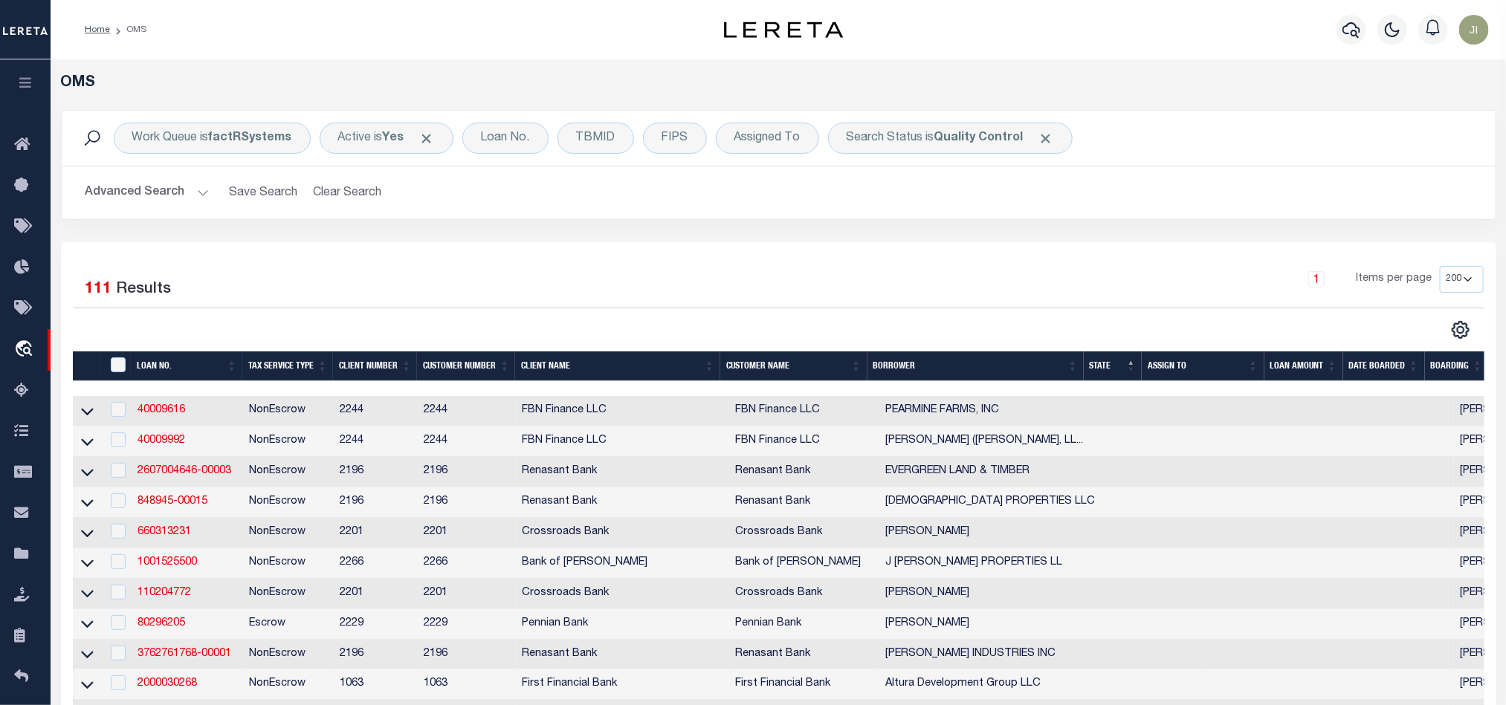
click at [1041, 275] on div "1 Items per page 10 25 50 100 200" at bounding box center [957, 285] width 1052 height 39
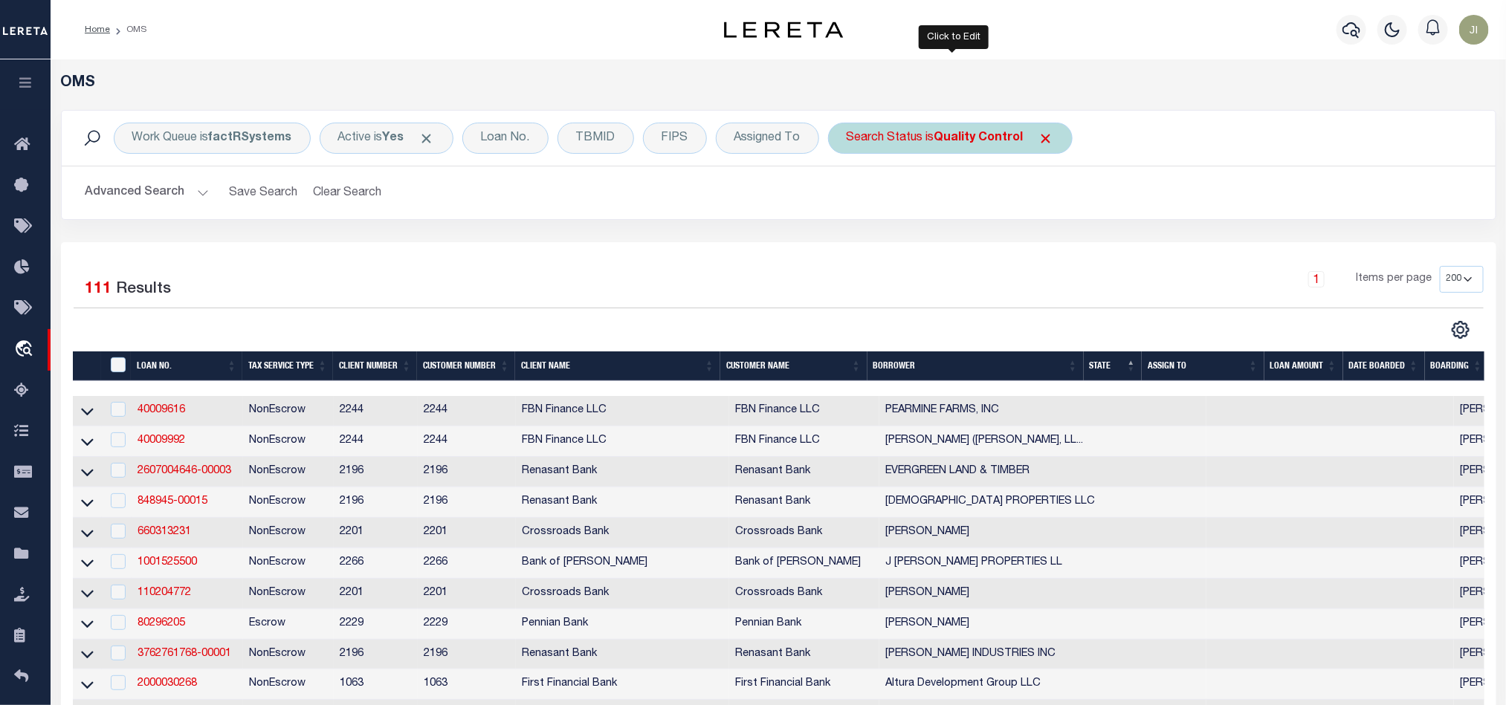
click at [933, 150] on div "Search Status is Quality Control" at bounding box center [950, 138] width 244 height 31
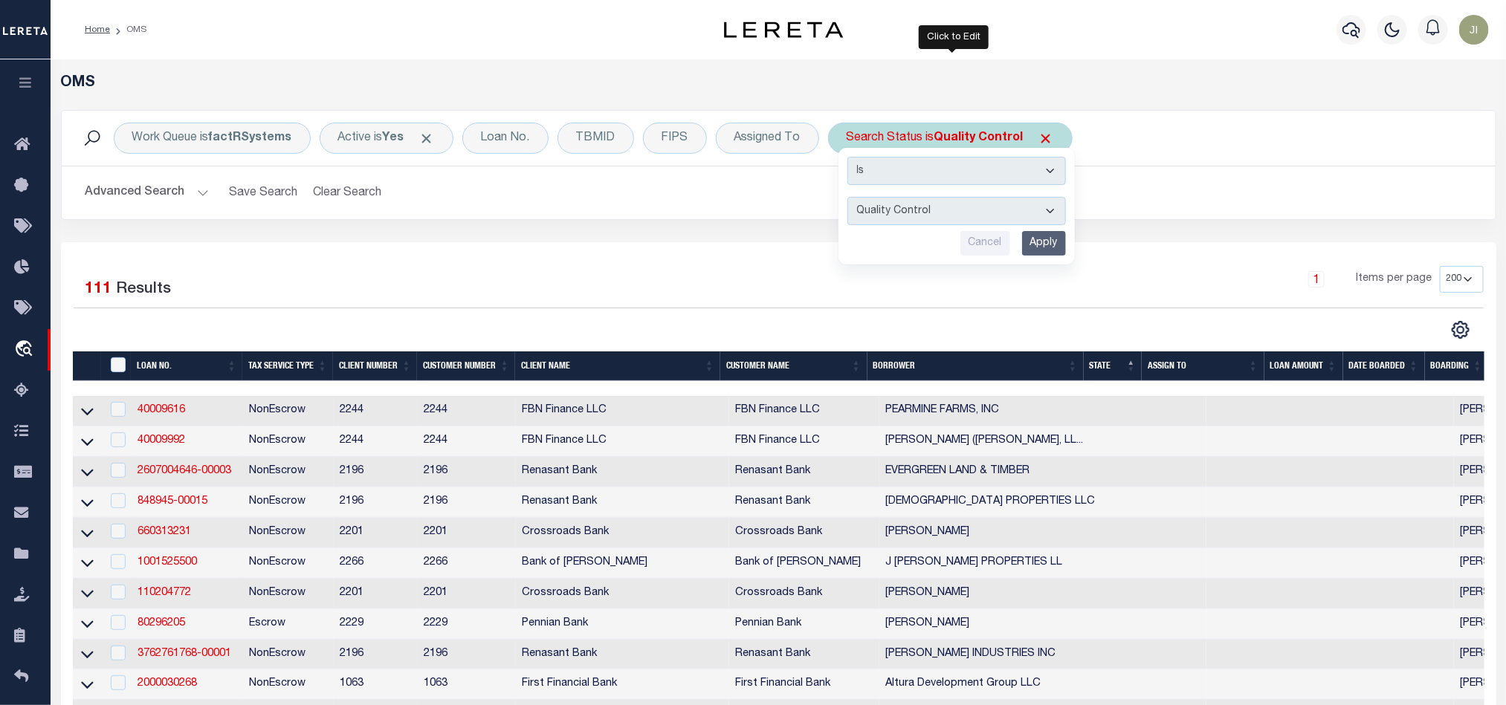
click at [984, 219] on select "Automated Search Bad Parcel Complete Duplicate Parcel High Dollar Reporting In …" at bounding box center [956, 211] width 218 height 28
select select "IP"
click at [851, 198] on select "Automated Search Bad Parcel Complete Duplicate Parcel High Dollar Reporting In …" at bounding box center [956, 211] width 218 height 28
click at [1050, 247] on input "Apply" at bounding box center [1044, 243] width 44 height 25
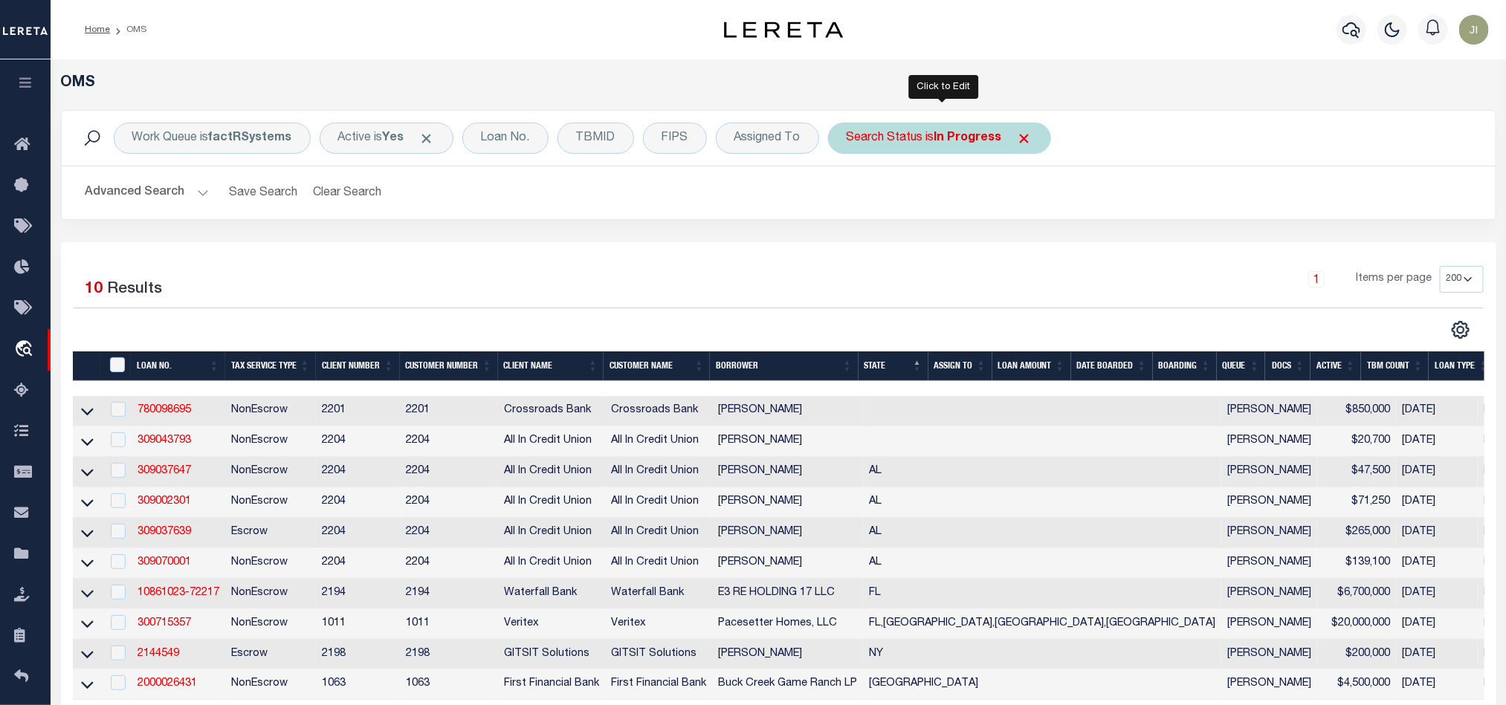
click at [934, 135] on div "Search Status is In Progress" at bounding box center [939, 138] width 223 height 31
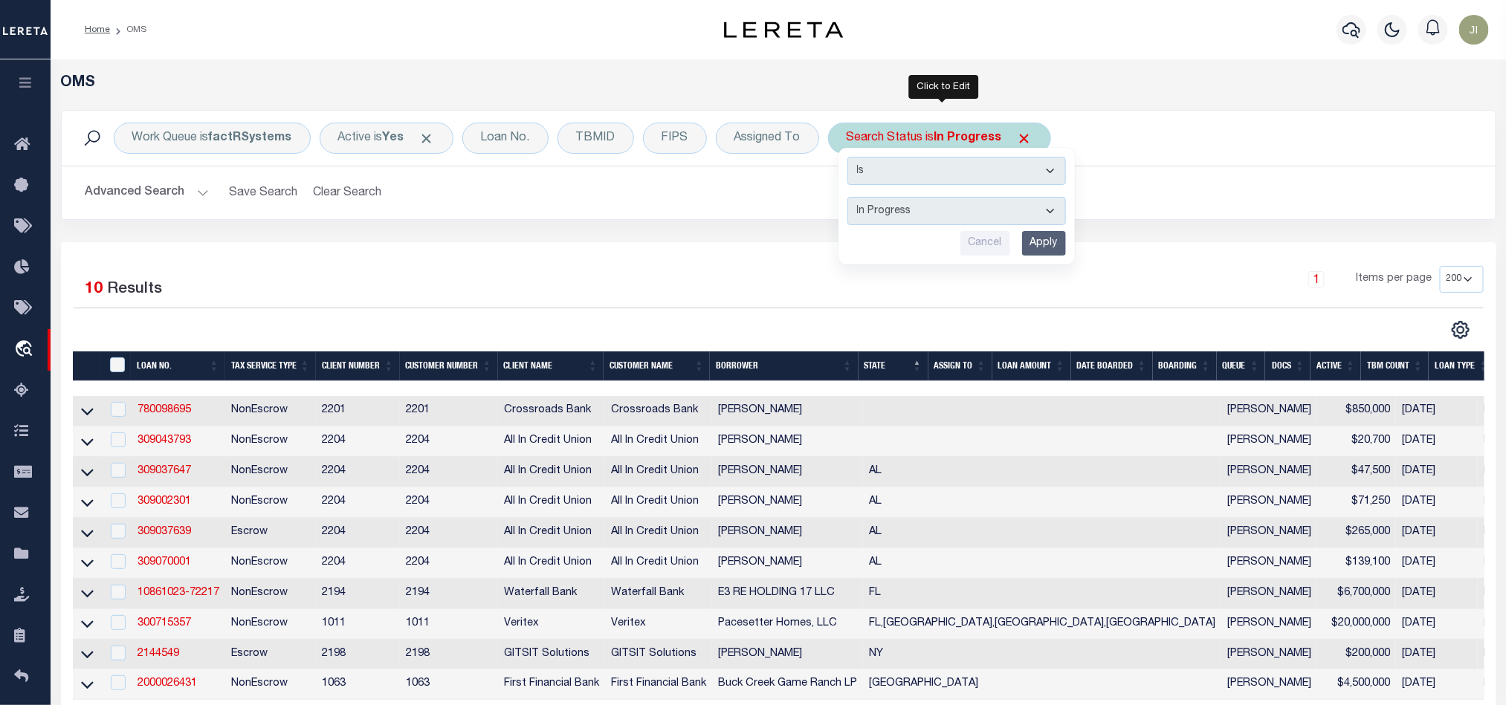
click at [1004, 212] on select "Automated Search Bad Parcel Complete Duplicate Parcel High Dollar Reporting In …" at bounding box center [956, 211] width 218 height 28
select select "RD"
click at [851, 198] on select "Automated Search Bad Parcel Complete Duplicate Parcel High Dollar Reporting In …" at bounding box center [956, 211] width 218 height 28
click at [1046, 254] on input "Apply" at bounding box center [1044, 243] width 44 height 25
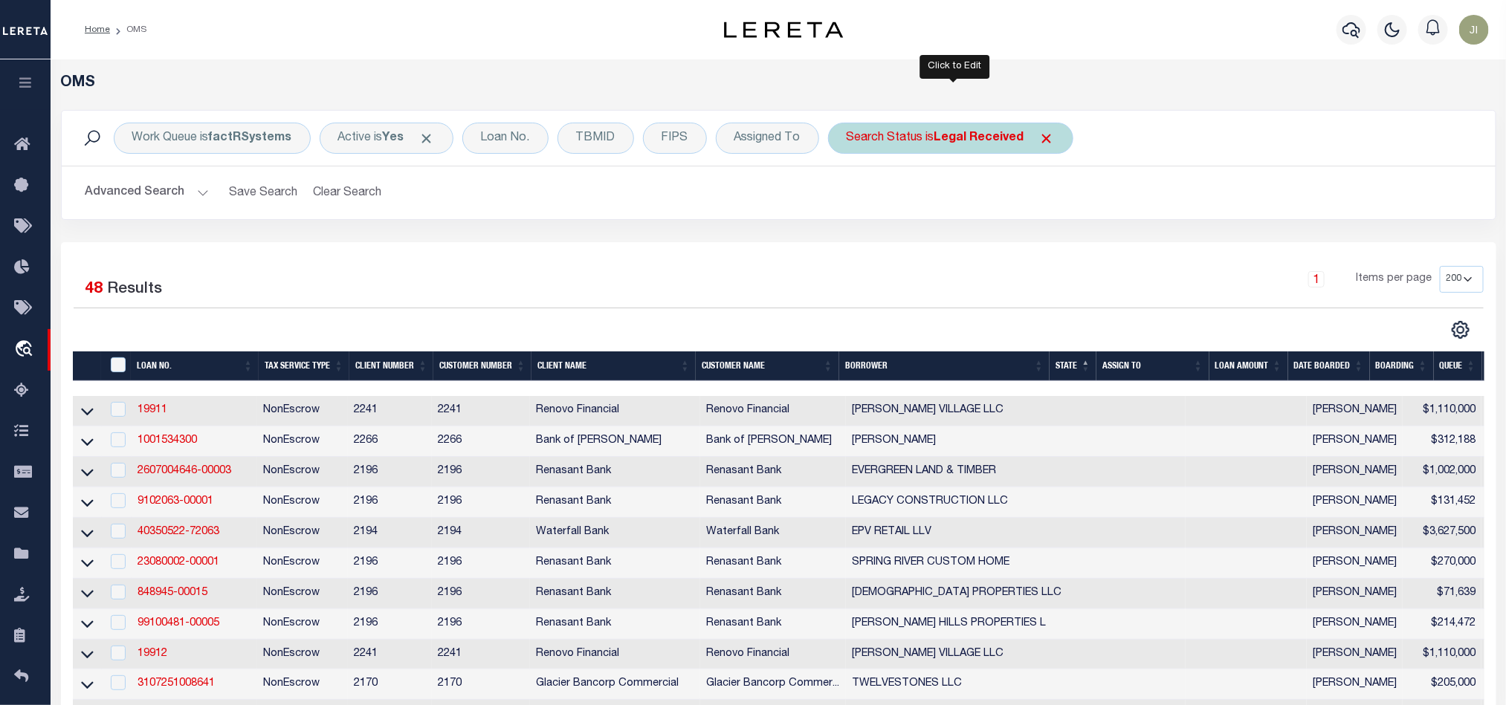
click at [935, 148] on div "Search Status is Legal Received" at bounding box center [950, 138] width 245 height 31
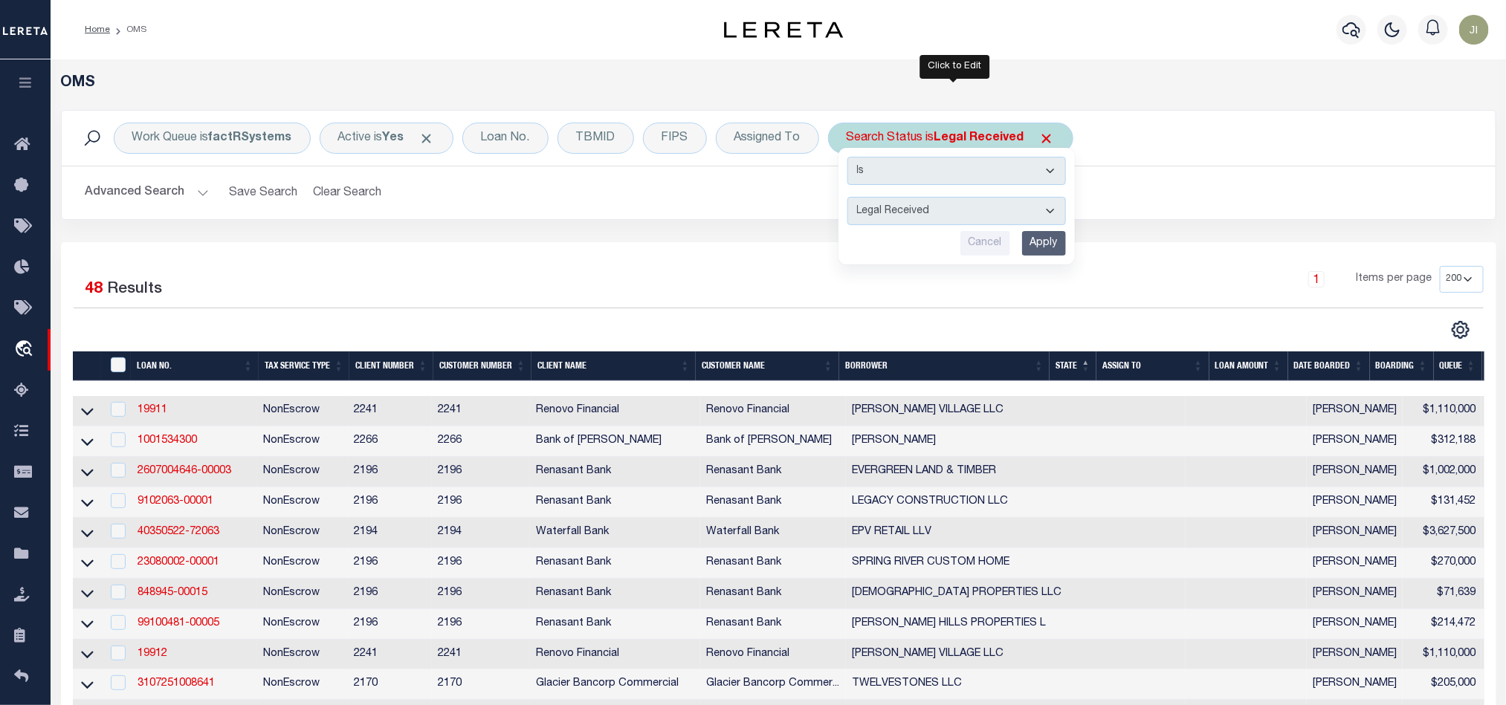
click at [956, 215] on select "Automated Search Bad Parcel Complete Duplicate Parcel High Dollar Reporting In …" at bounding box center [956, 211] width 218 height 28
select select "QC"
click at [851, 198] on select "Automated Search Bad Parcel Complete Duplicate Parcel High Dollar Reporting In …" at bounding box center [956, 211] width 218 height 28
click at [1048, 244] on input "Apply" at bounding box center [1044, 243] width 44 height 25
